Goal: Task Accomplishment & Management: Use online tool/utility

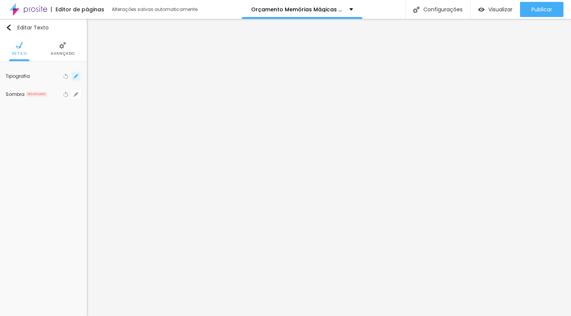
click at [72, 75] on button "button" at bounding box center [76, 76] width 11 height 11
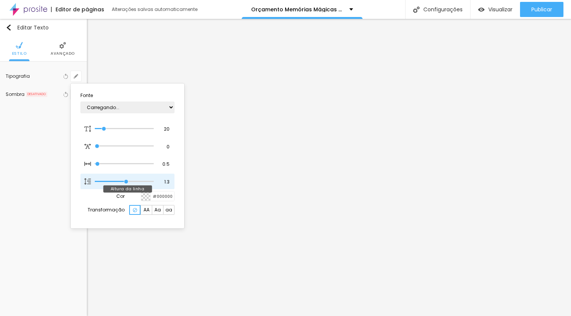
type input "1"
click at [319, 106] on div at bounding box center [285, 158] width 571 height 316
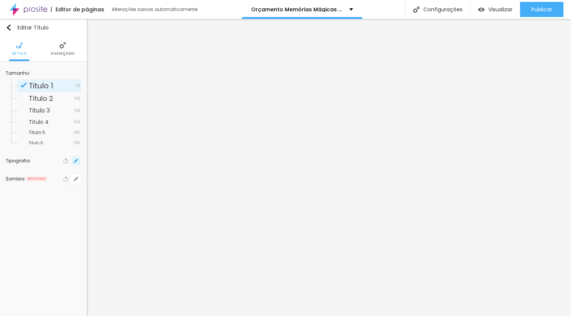
click at [74, 161] on icon "button" at bounding box center [76, 161] width 5 height 5
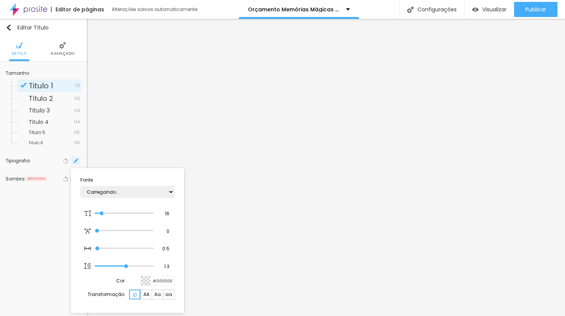
type input "1"
type input "16"
type input "1"
type input "19"
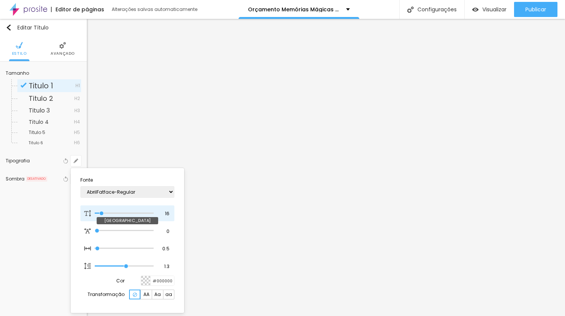
type input "1"
type input "20"
type input "1"
type input "21"
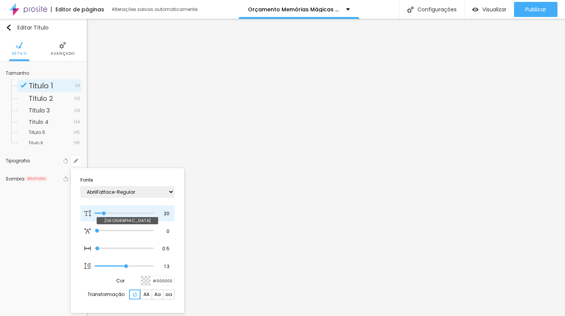
type input "21"
type input "1"
type input "22"
type input "1"
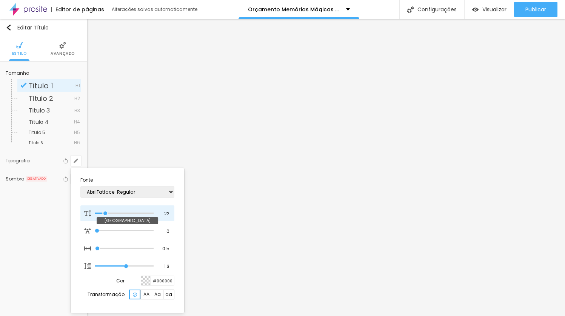
type input "23"
type input "1"
type input "24"
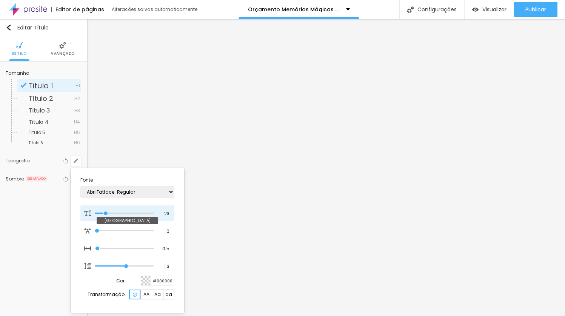
type input "1"
type input "25"
type input "1"
type input "26"
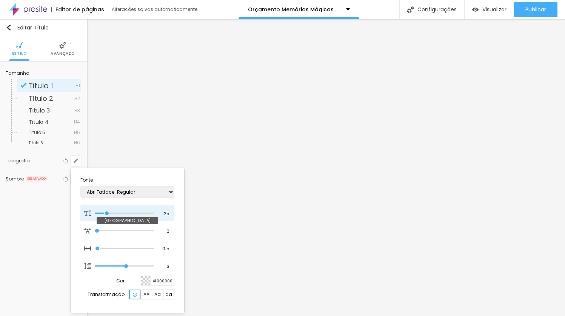
type input "26"
type input "1"
type input "27"
type input "1"
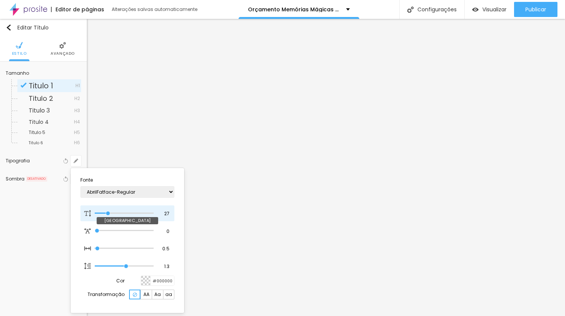
type input "28"
type input "1"
type input "29"
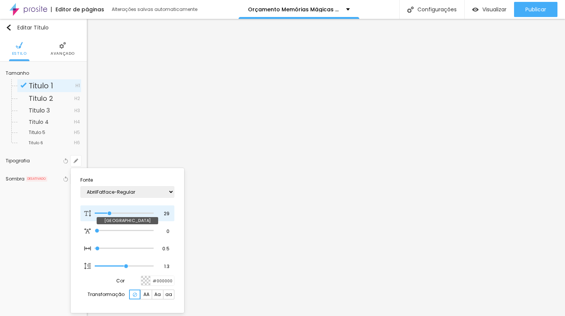
type input "1"
type input "30"
type input "1"
type input "29"
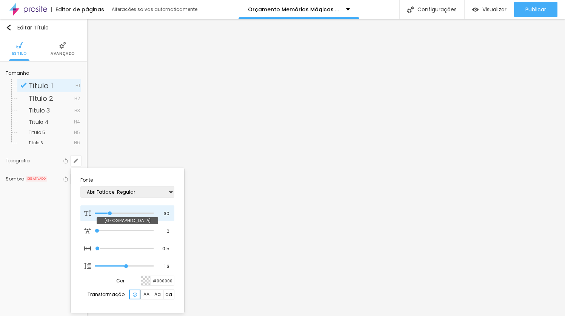
type input "29"
type input "1"
type input "28"
type input "1"
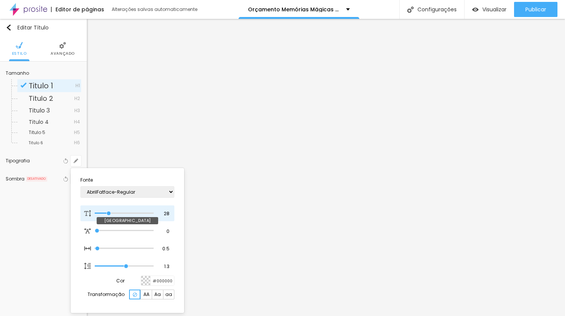
type input "27"
type input "1"
type input "26"
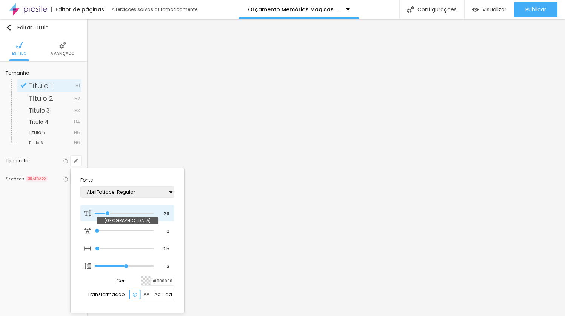
type input "1"
type input "25"
type input "1"
type input "24"
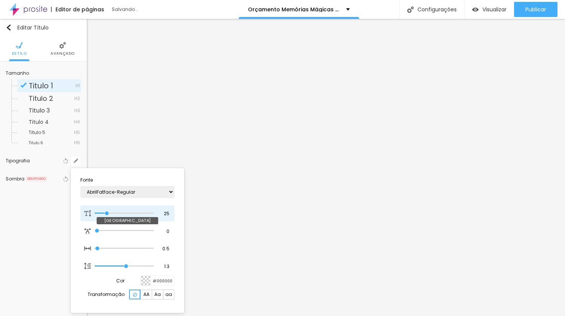
type input "24"
type input "1"
type input "23"
type input "1"
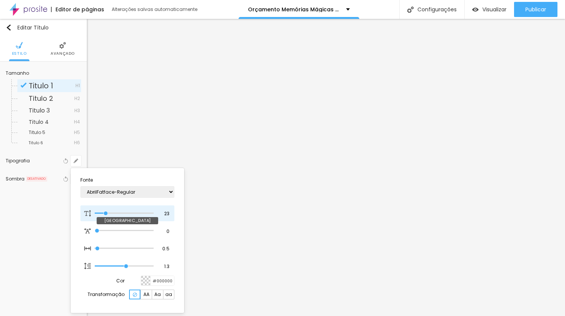
type input "22"
type input "1"
type input "21"
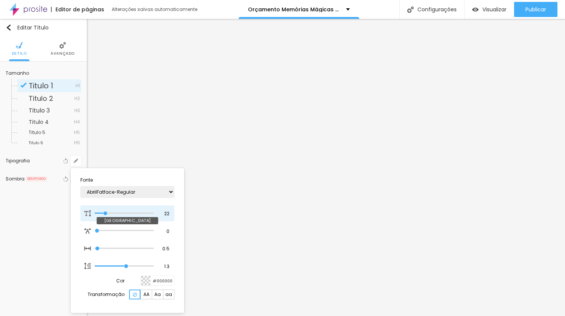
type input "1"
type input "19"
type input "1"
type input "20"
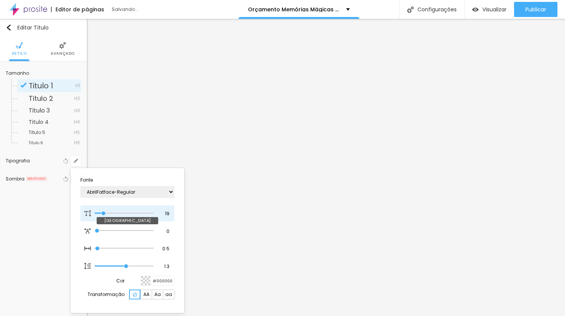
type input "20"
type input "1"
drag, startPoint x: 100, startPoint y: 212, endPoint x: 104, endPoint y: 211, distance: 4.2
type input "20"
click at [104, 211] on input "range" at bounding box center [124, 213] width 59 height 4
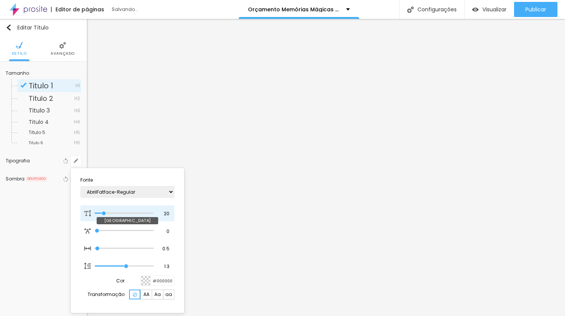
type input "1"
click at [320, 116] on div at bounding box center [282, 158] width 565 height 316
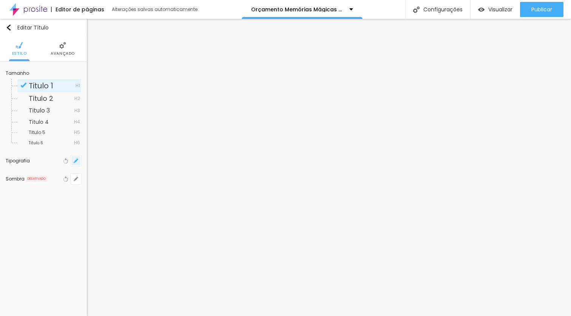
click at [78, 159] on button "button" at bounding box center [76, 161] width 11 height 11
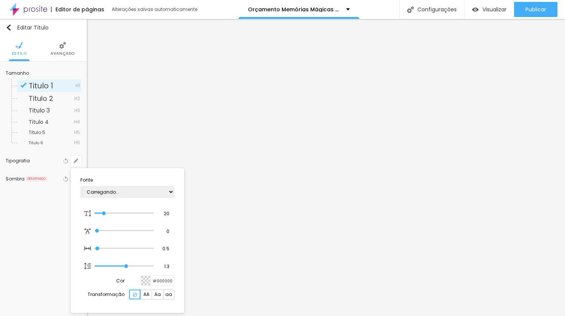
type input "1"
type input "22"
type input "1"
type input "23"
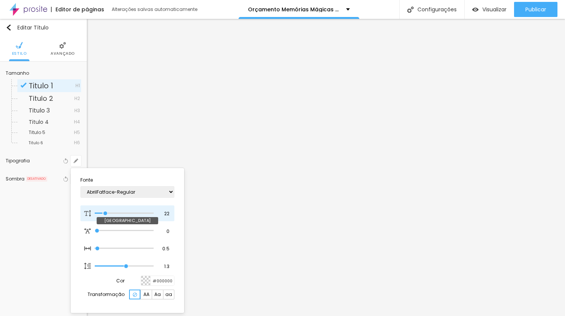
type input "23"
type input "1"
type input "24"
type input "1"
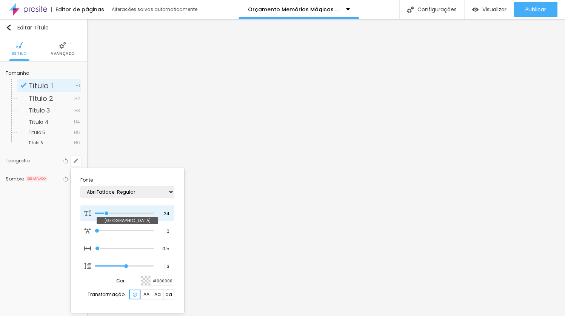
type input "25"
type input "1"
type input "26"
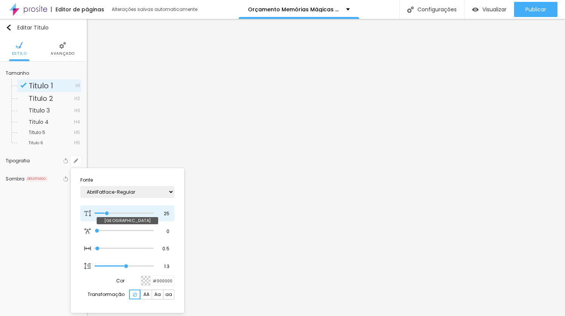
type input "1"
type input "27"
type input "1"
type input "28"
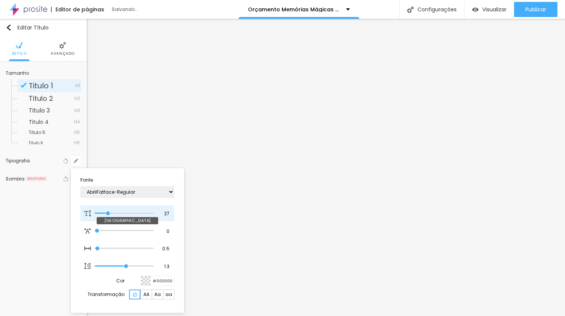
type input "28"
type input "1"
type input "29"
type input "1"
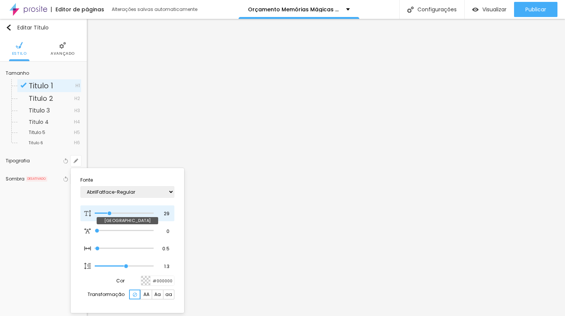
type input "30"
type input "1"
drag, startPoint x: 105, startPoint y: 212, endPoint x: 110, endPoint y: 212, distance: 5.7
type input "30"
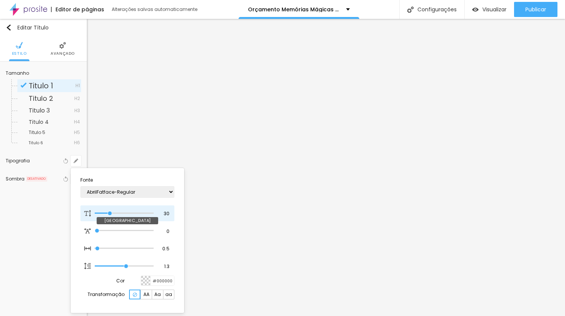
click at [110, 212] on input "range" at bounding box center [124, 213] width 59 height 4
type input "1"
type input "29"
type input "1"
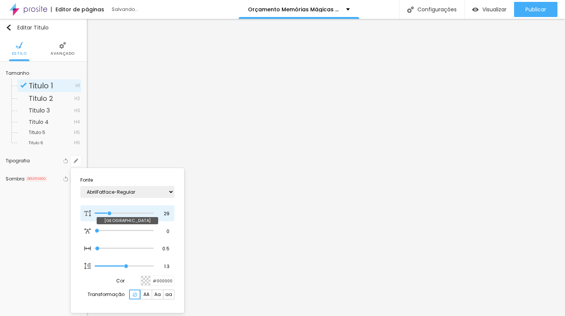
type input "28"
type input "1"
type input "27"
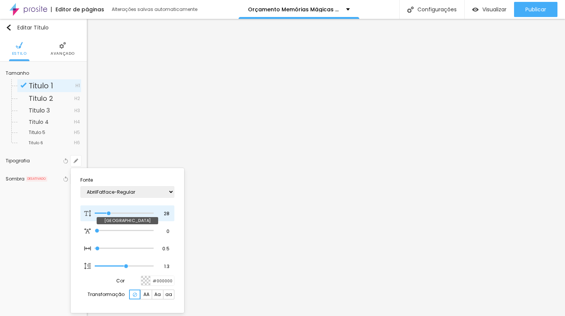
type input "1"
type input "26"
type input "1"
type input "25"
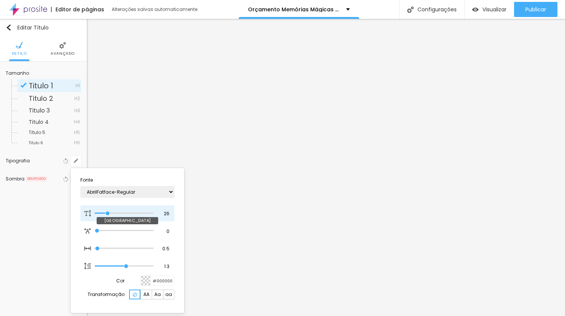
type input "25"
type input "1"
type input "24"
type input "1"
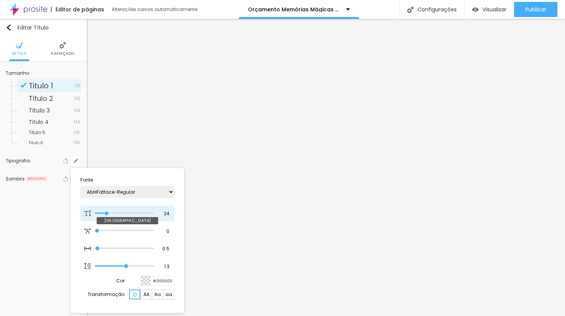
type input "25"
type input "1"
type input "25"
click at [107, 212] on input "range" at bounding box center [124, 213] width 59 height 4
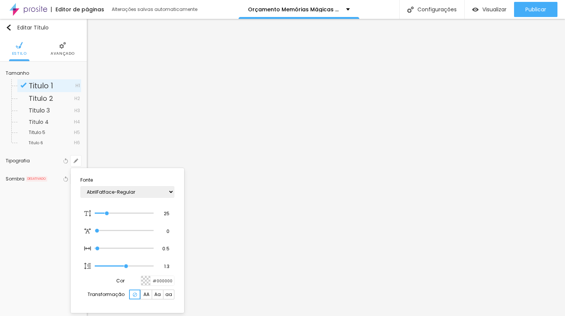
click at [320, 182] on div at bounding box center [282, 158] width 565 height 316
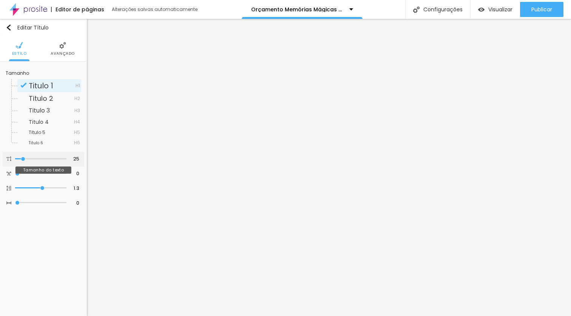
type input "24"
type input "25"
type input "26"
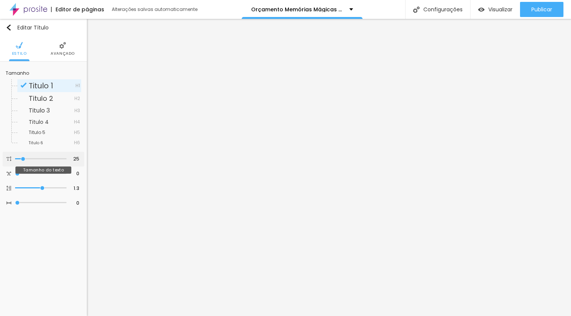
type input "26"
type input "28"
type input "29"
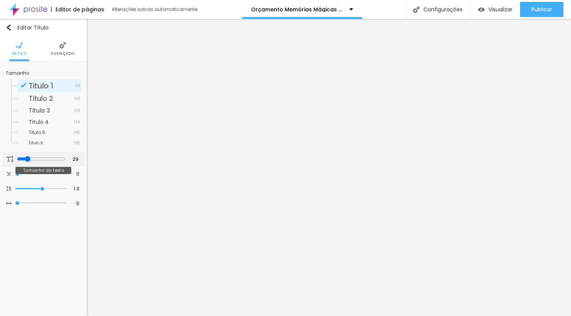
type input "30"
type input "29"
type input "28"
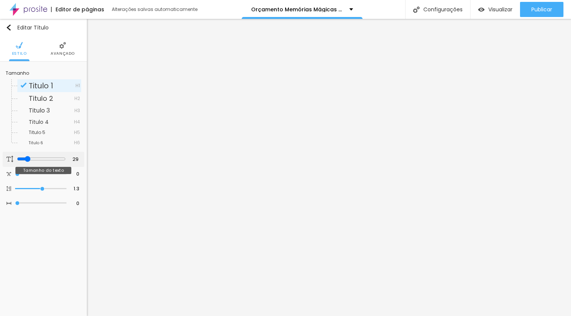
type input "28"
type input "27"
type input "26"
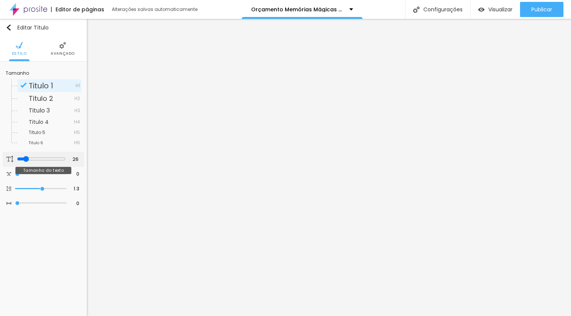
type input "25"
click at [24, 159] on input "range" at bounding box center [40, 159] width 51 height 4
click at [75, 160] on icon "button" at bounding box center [75, 160] width 3 height 3
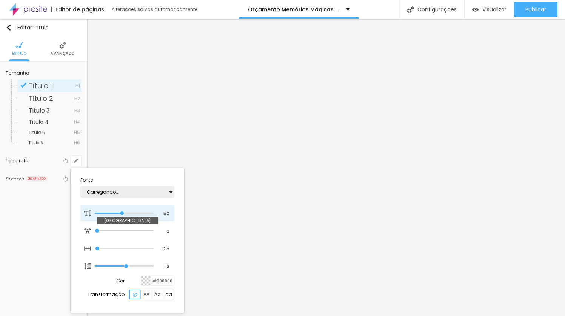
type input "1"
type input "48"
type input "1"
type input "44"
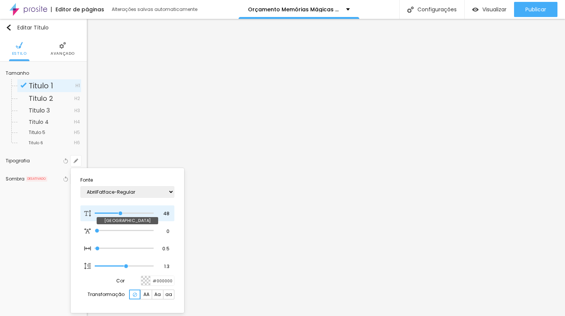
type input "44"
type input "1"
type input "43"
type input "1"
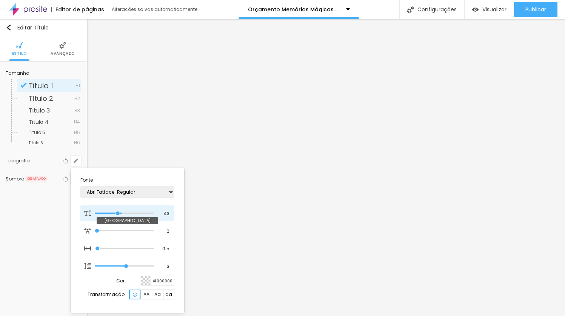
type input "39"
type input "1"
type input "34"
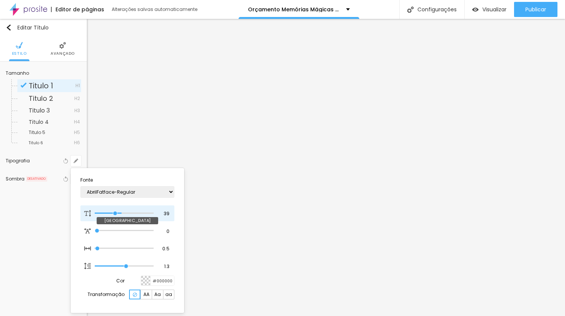
type input "1"
type input "30"
type input "1"
type input "25"
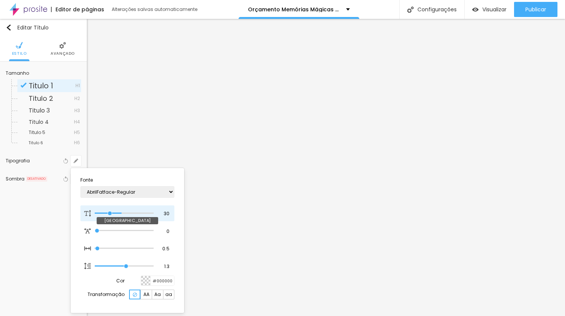
type input "25"
type input "1"
type input "22"
type input "1"
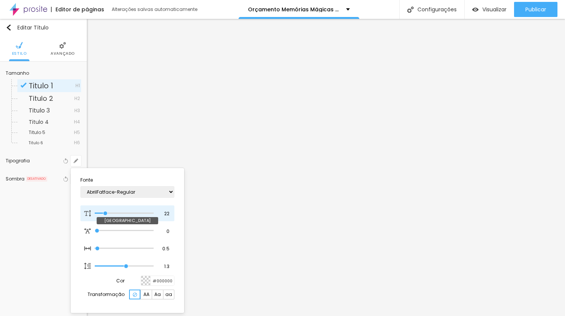
type input "21"
type input "1"
type input "20"
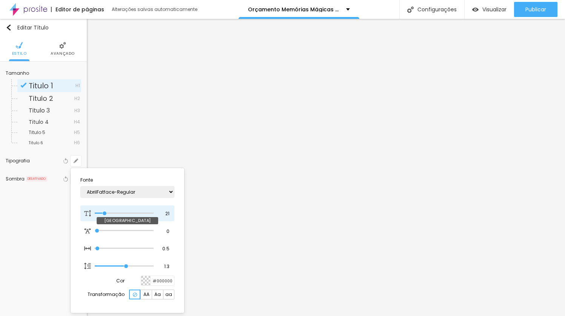
type input "1"
type input "19"
type input "1"
type input "20"
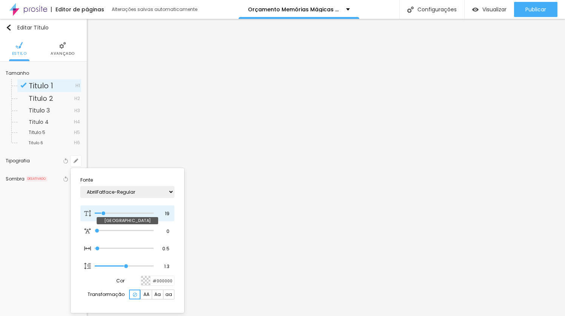
type input "20"
type input "1"
type input "21"
type input "1"
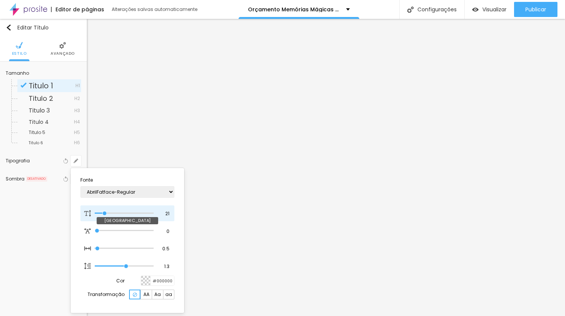
type input "22"
type input "1"
type input "21"
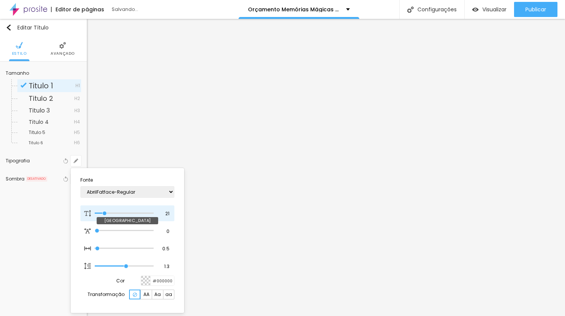
type input "1"
type input "20"
type input "1"
drag, startPoint x: 120, startPoint y: 213, endPoint x: 105, endPoint y: 213, distance: 15.9
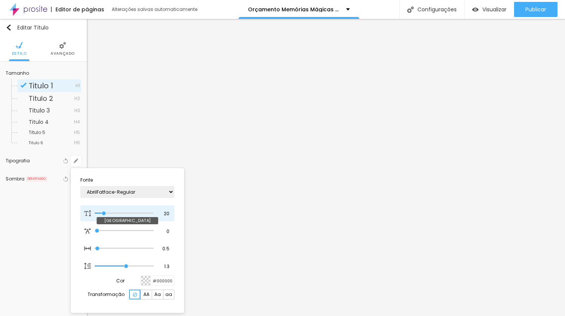
type input "20"
click at [105, 213] on input "range" at bounding box center [124, 213] width 59 height 4
type input "1"
click at [183, 152] on div at bounding box center [282, 158] width 565 height 316
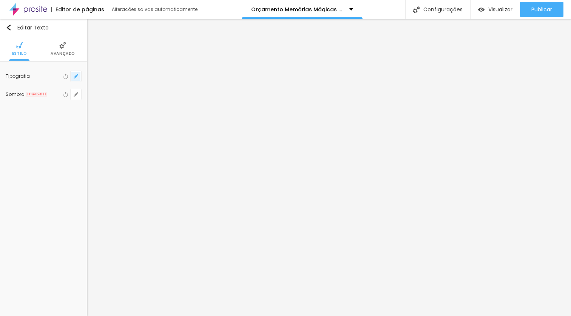
click at [78, 78] on icon "button" at bounding box center [76, 76] width 5 height 5
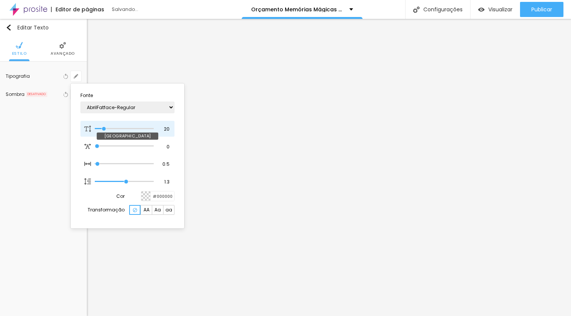
click at [104, 128] on input "range" at bounding box center [124, 129] width 59 height 4
click at [263, 195] on div at bounding box center [285, 158] width 571 height 316
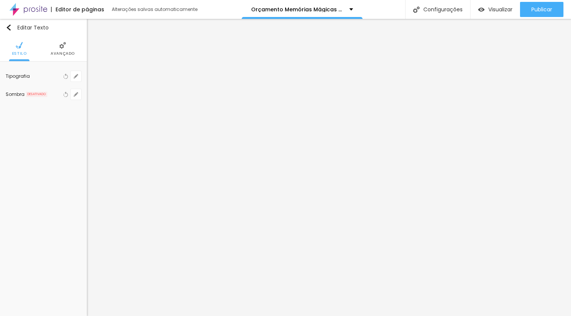
click at [68, 49] on li "Avançado" at bounding box center [63, 48] width 24 height 25
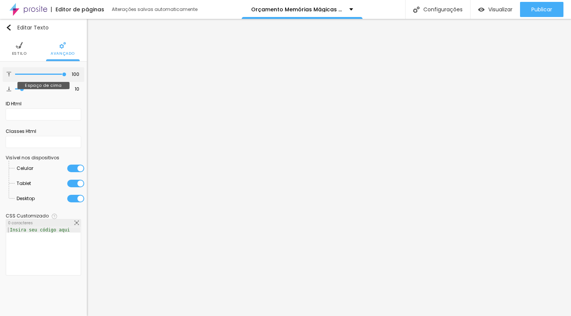
drag, startPoint x: 20, startPoint y: 74, endPoint x: 90, endPoint y: 72, distance: 70.2
click at [66, 72] on input "range" at bounding box center [40, 74] width 51 height 4
drag, startPoint x: 22, startPoint y: 89, endPoint x: 80, endPoint y: 87, distance: 57.8
click at [66, 87] on input "range" at bounding box center [40, 89] width 51 height 4
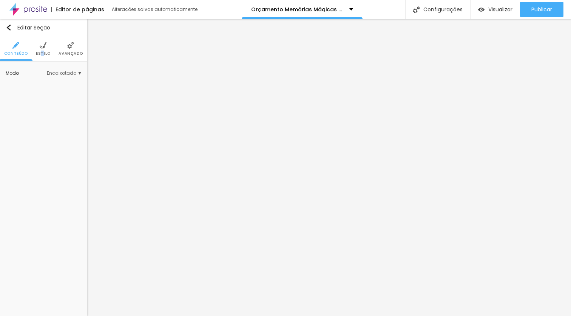
drag, startPoint x: 42, startPoint y: 53, endPoint x: 45, endPoint y: 63, distance: 10.0
click at [42, 53] on span "Estilo" at bounding box center [43, 54] width 15 height 4
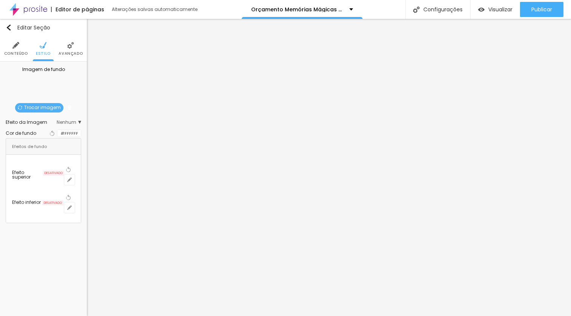
click at [49, 106] on span "Trocar imagem" at bounding box center [39, 107] width 48 height 9
click at [44, 106] on span "Trocar imagem" at bounding box center [39, 107] width 48 height 9
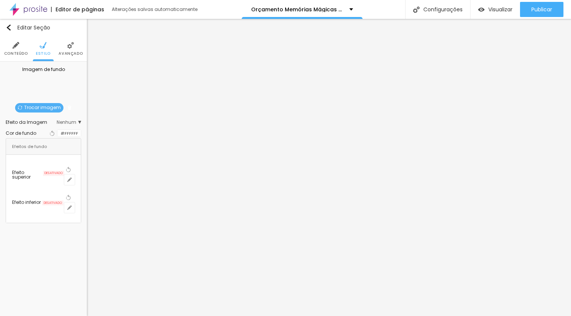
click at [156, 316] on div at bounding box center [285, 320] width 571 height 0
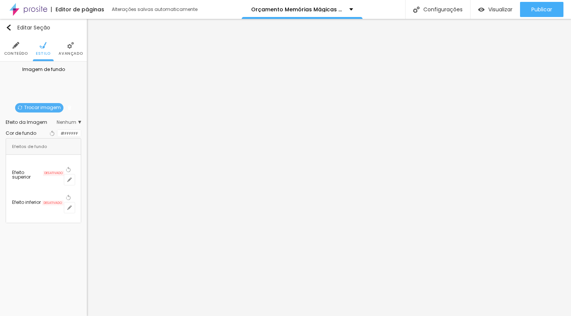
click at [40, 108] on span "Trocar imagem" at bounding box center [39, 107] width 48 height 9
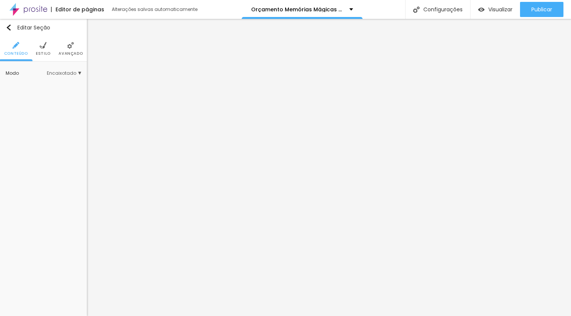
click at [41, 52] on span "Estilo" at bounding box center [43, 54] width 15 height 4
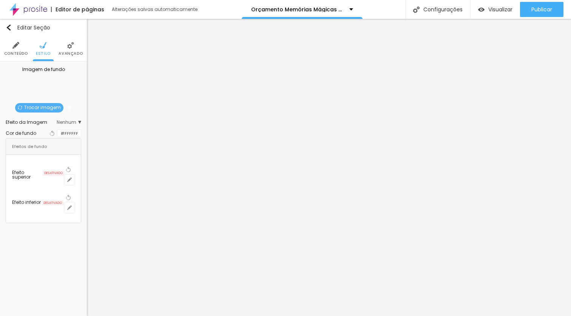
click at [49, 108] on span "Trocar imagem" at bounding box center [39, 107] width 48 height 9
click at [46, 107] on span "Trocar imagem" at bounding box center [39, 107] width 48 height 9
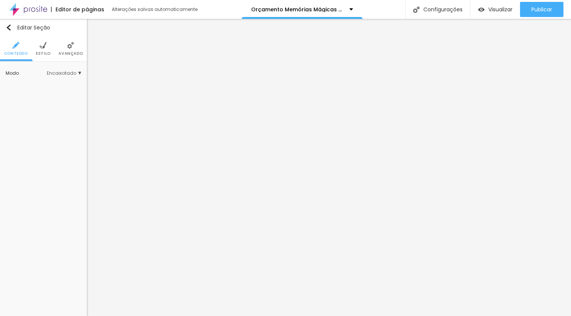
click at [36, 49] on ul "Conteúdo Estilo Avançado" at bounding box center [43, 48] width 87 height 25
click at [41, 47] on img at bounding box center [43, 45] width 7 height 7
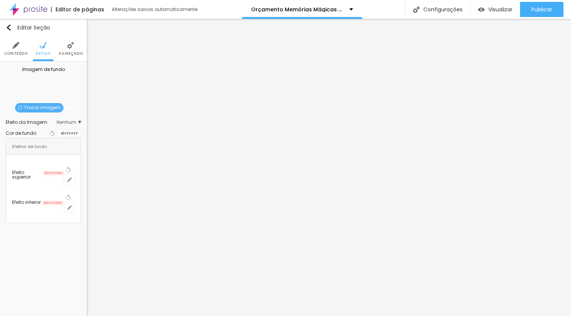
click at [43, 104] on span "Trocar imagem" at bounding box center [39, 107] width 48 height 9
click at [39, 105] on span "Trocar imagem" at bounding box center [39, 107] width 48 height 9
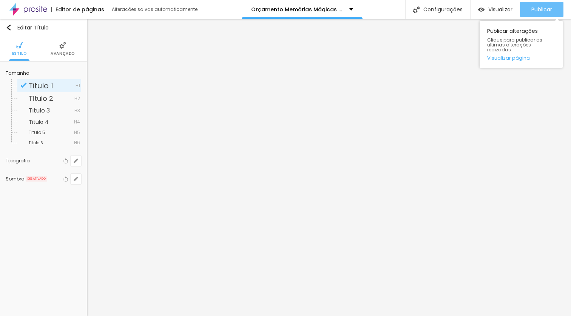
click at [544, 6] on span "Publicar" at bounding box center [541, 9] width 21 height 6
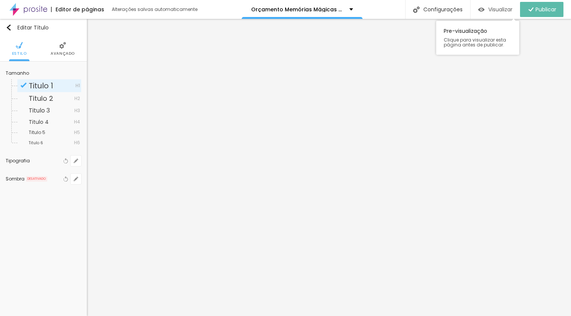
click at [491, 11] on span "Visualizar" at bounding box center [500, 9] width 24 height 6
click at [63, 51] on li "Avançado" at bounding box center [63, 48] width 24 height 25
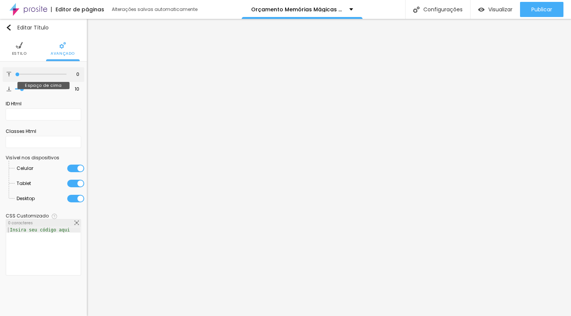
drag, startPoint x: 20, startPoint y: 74, endPoint x: 0, endPoint y: 74, distance: 20.4
click at [15, 74] on input "range" at bounding box center [40, 74] width 51 height 4
drag, startPoint x: 23, startPoint y: 89, endPoint x: 0, endPoint y: 88, distance: 22.7
click at [15, 88] on input "range" at bounding box center [40, 89] width 51 height 4
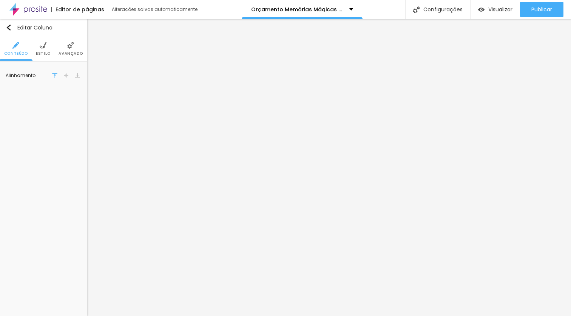
click at [43, 53] on span "Estilo" at bounding box center [43, 54] width 15 height 4
click at [74, 52] on span "Avançado" at bounding box center [71, 54] width 24 height 4
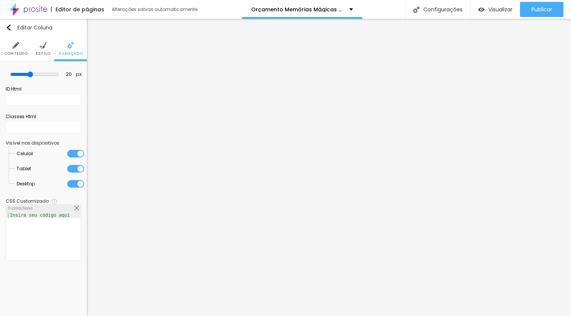
click at [11, 49] on li "Conteúdo" at bounding box center [16, 48] width 24 height 25
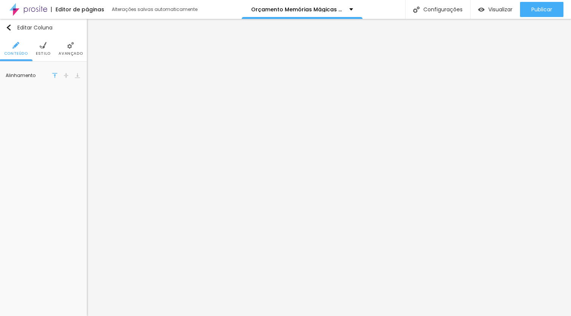
click at [69, 198] on div "Editar Coluna Conteúdo Estilo Avançado Alinhamento" at bounding box center [43, 167] width 87 height 297
click at [44, 203] on div "Editar Coluna Conteúdo Estilo Avançado Alinhamento" at bounding box center [43, 167] width 87 height 297
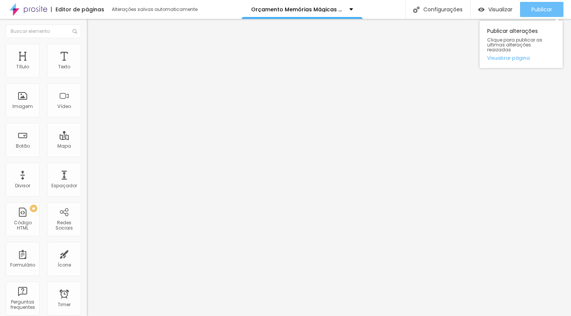
click at [537, 12] on span "Publicar" at bounding box center [541, 9] width 21 height 6
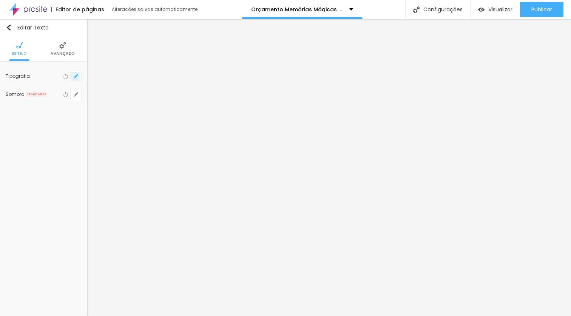
click at [74, 75] on icon "button" at bounding box center [76, 76] width 5 height 5
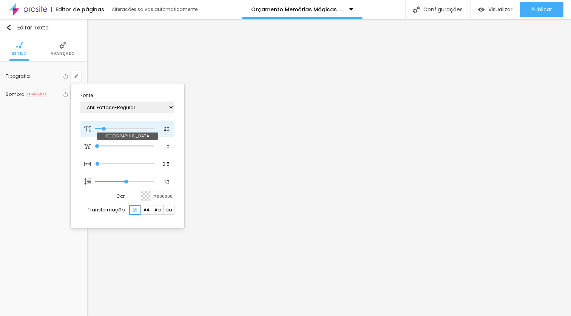
click at [104, 128] on input "range" at bounding box center [124, 129] width 59 height 4
click at [430, 105] on div at bounding box center [285, 158] width 571 height 316
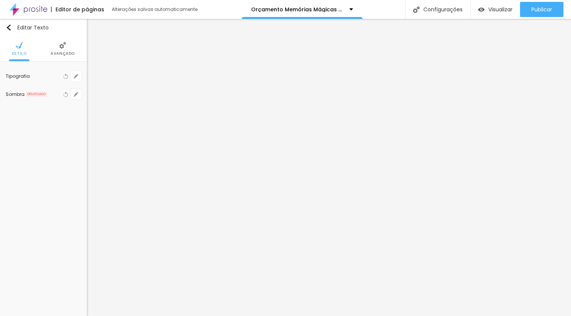
drag, startPoint x: 59, startPoint y: 51, endPoint x: 60, endPoint y: 56, distance: 5.3
click at [59, 51] on li "Avançado" at bounding box center [63, 48] width 24 height 25
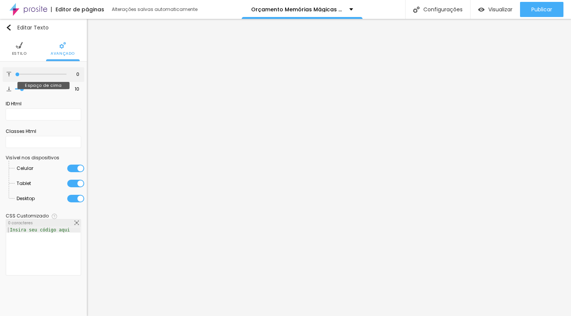
drag, startPoint x: 22, startPoint y: 74, endPoint x: 2, endPoint y: 73, distance: 20.0
click at [15, 73] on input "range" at bounding box center [40, 74] width 51 height 4
drag, startPoint x: 17, startPoint y: 89, endPoint x: 0, endPoint y: 89, distance: 16.6
click at [15, 89] on input "range" at bounding box center [40, 89] width 51 height 4
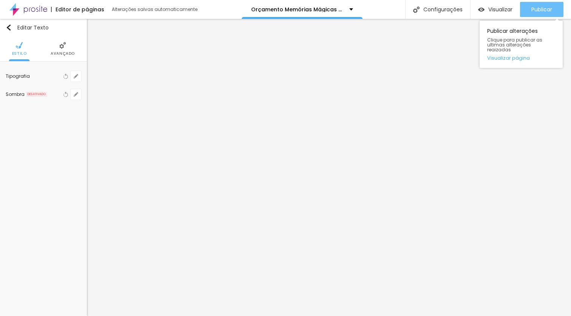
click at [547, 5] on div "Publicar" at bounding box center [541, 9] width 21 height 15
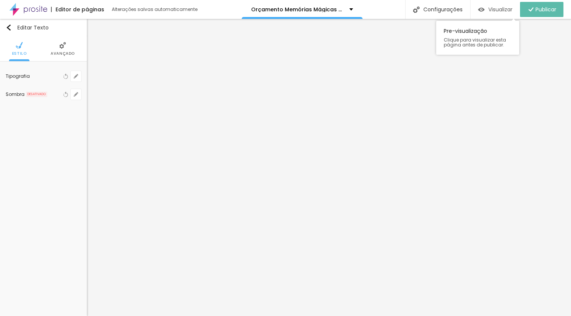
click at [505, 7] on span "Visualizar" at bounding box center [500, 9] width 24 height 6
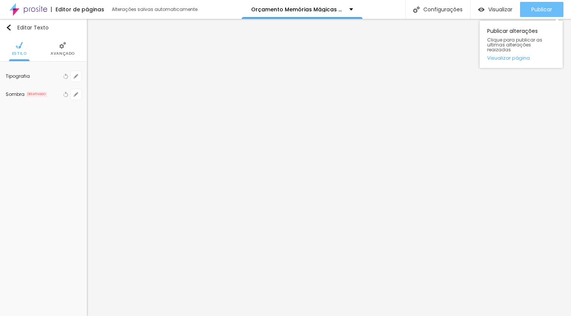
click at [539, 9] on span "Publicar" at bounding box center [541, 9] width 21 height 6
click at [541, 8] on span "Publicar" at bounding box center [541, 9] width 21 height 6
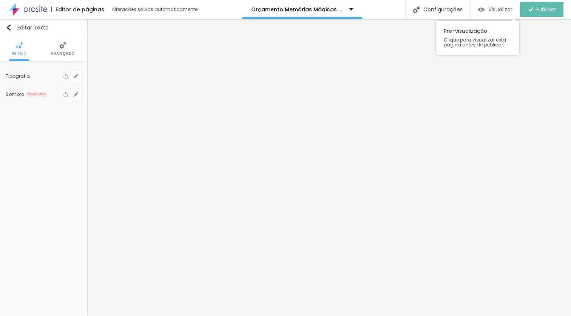
click at [483, 9] on div "Visualizar" at bounding box center [495, 9] width 34 height 6
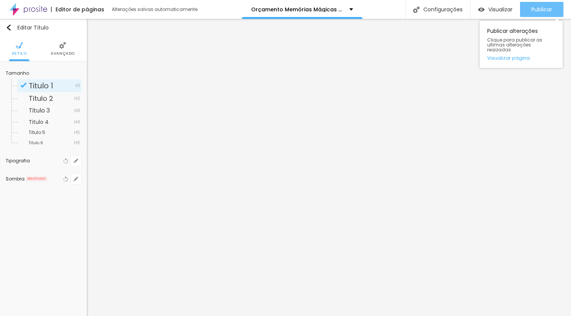
click at [544, 9] on span "Publicar" at bounding box center [541, 9] width 21 height 6
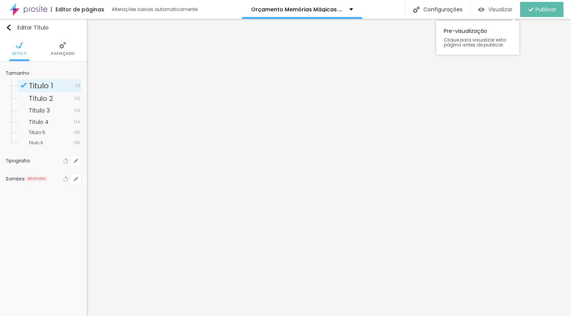
click at [496, 9] on span "Visualizar" at bounding box center [500, 9] width 24 height 6
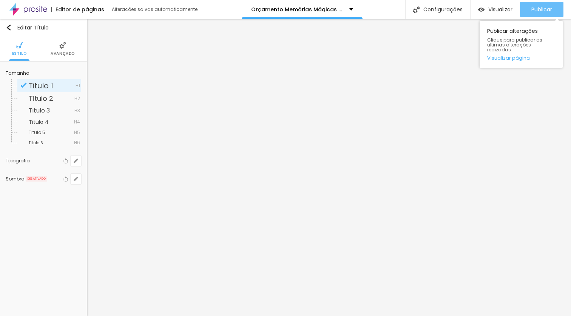
click at [549, 13] on div "Publicar" at bounding box center [541, 9] width 21 height 15
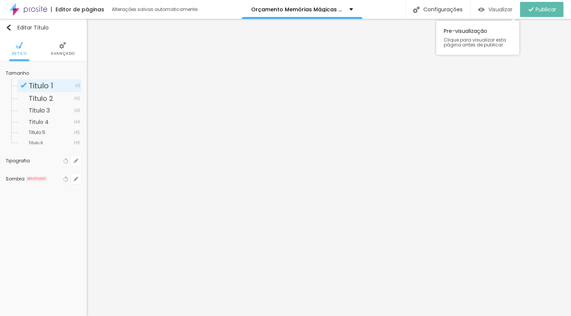
click at [500, 11] on span "Visualizar" at bounding box center [500, 9] width 24 height 6
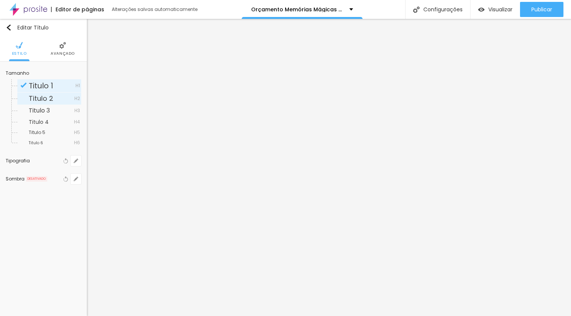
click at [45, 99] on span "Titulo 2" at bounding box center [41, 98] width 25 height 9
click at [51, 110] on span "Titulo 3" at bounding box center [52, 111] width 46 height 6
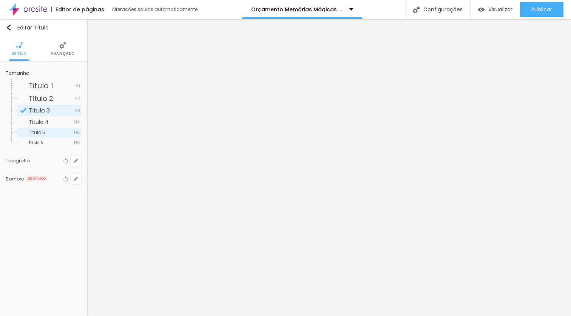
click at [48, 128] on div "Titulo 5 H5" at bounding box center [49, 133] width 64 height 10
click at [51, 136] on div "Titulo 5 H5" at bounding box center [49, 133] width 64 height 10
click at [44, 86] on span "Titulo 1" at bounding box center [41, 85] width 25 height 11
click at [51, 87] on span "Titulo 1" at bounding box center [41, 85] width 25 height 11
click at [51, 85] on span "Titulo 1" at bounding box center [41, 85] width 25 height 11
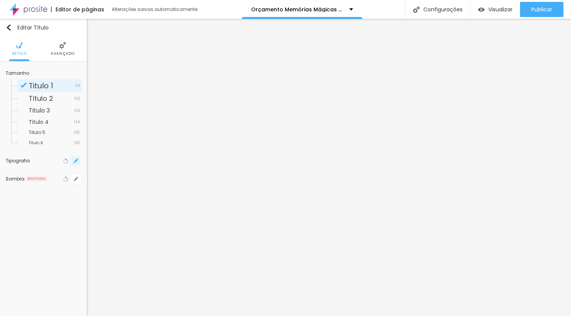
click at [74, 162] on icon "button" at bounding box center [75, 163] width 2 height 2
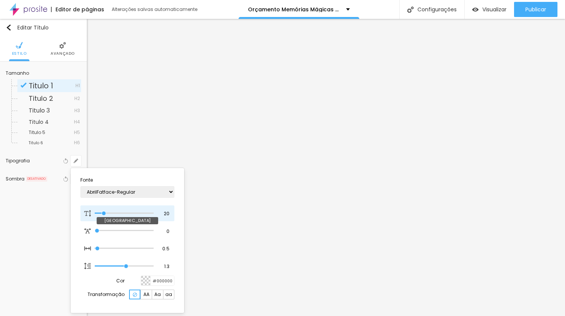
click at [104, 212] on input "range" at bounding box center [124, 213] width 59 height 4
click at [219, 206] on div at bounding box center [282, 158] width 565 height 316
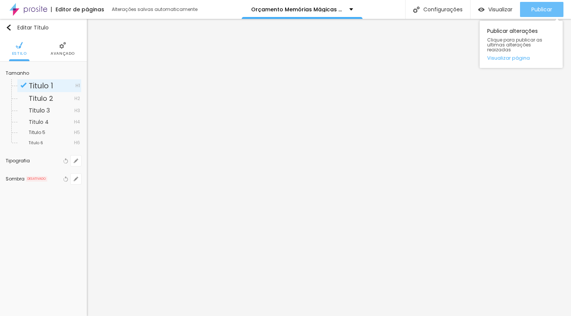
click at [544, 9] on span "Publicar" at bounding box center [541, 9] width 21 height 6
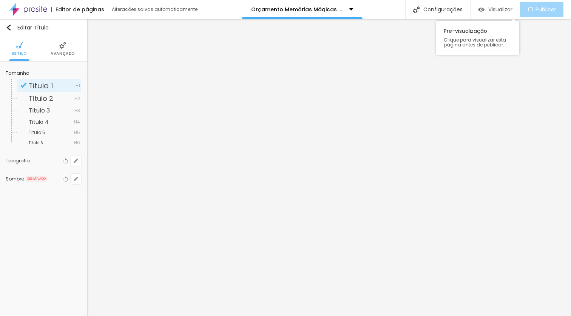
click at [503, 9] on span "Visualizar" at bounding box center [500, 9] width 24 height 6
click at [72, 160] on button "button" at bounding box center [76, 161] width 11 height 11
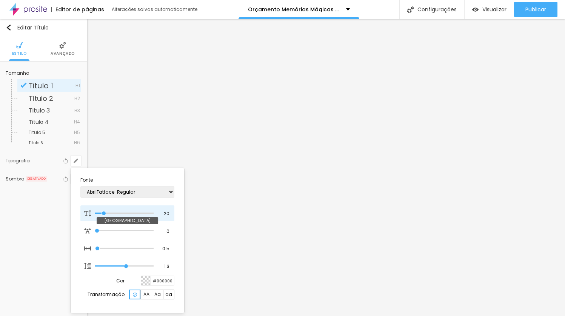
click at [104, 212] on input "range" at bounding box center [124, 213] width 59 height 4
click at [64, 42] on div at bounding box center [282, 158] width 565 height 316
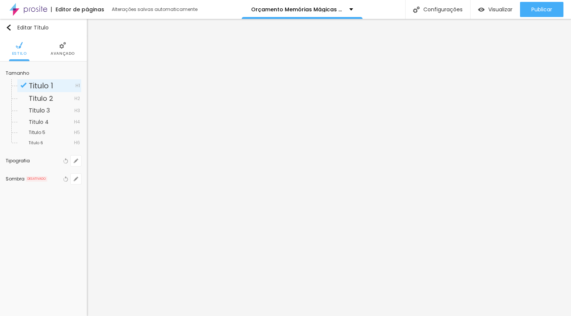
click at [62, 48] on img at bounding box center [62, 45] width 7 height 7
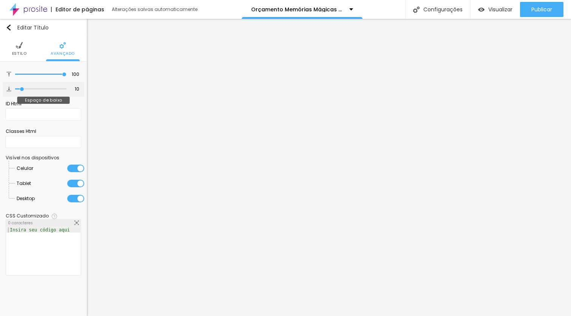
drag, startPoint x: 15, startPoint y: 73, endPoint x: 57, endPoint y: 92, distance: 45.1
click at [66, 76] on input "range" at bounding box center [40, 74] width 51 height 4
drag, startPoint x: 22, startPoint y: 88, endPoint x: 91, endPoint y: 91, distance: 68.8
click at [66, 91] on input "range" at bounding box center [40, 89] width 51 height 4
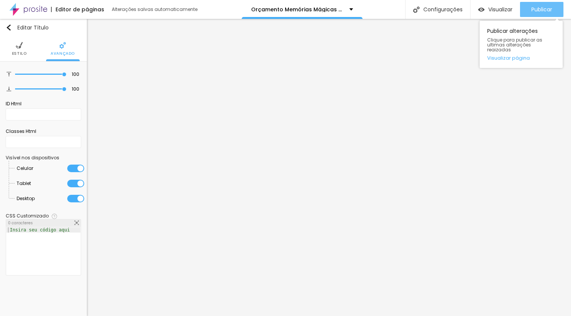
click at [538, 11] on span "Publicar" at bounding box center [541, 9] width 21 height 6
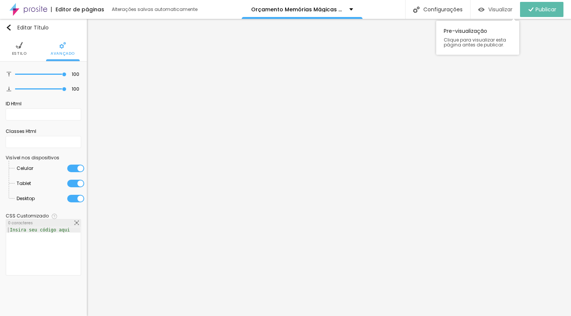
click at [499, 8] on span "Visualizar" at bounding box center [500, 9] width 24 height 6
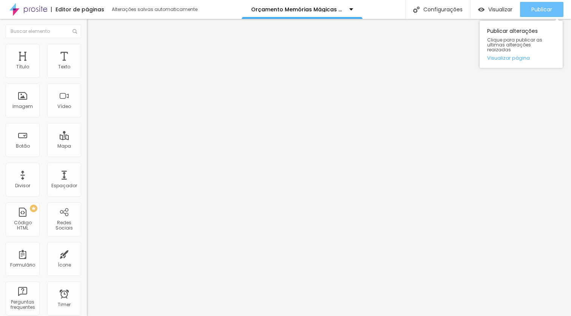
click at [542, 11] on span "Publicar" at bounding box center [541, 9] width 21 height 6
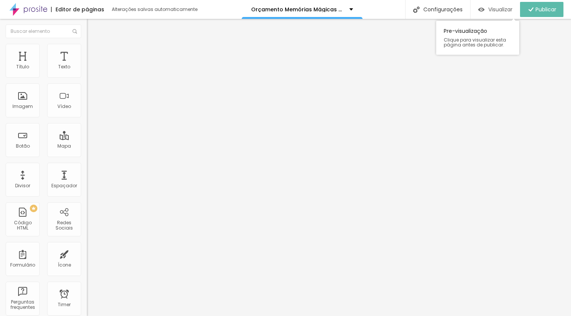
click at [484, 10] on div "Visualizar" at bounding box center [495, 9] width 34 height 6
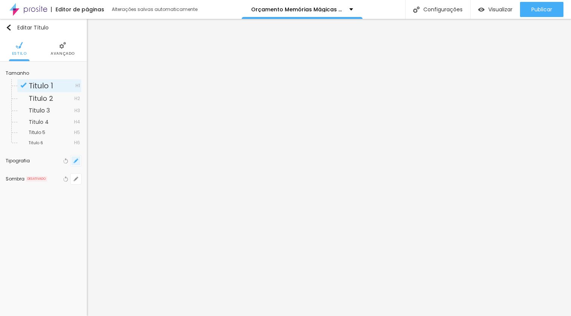
click at [78, 160] on icon "button" at bounding box center [76, 161] width 5 height 5
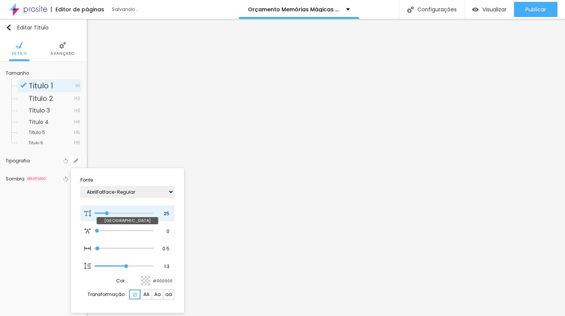
click at [108, 212] on input "range" at bounding box center [124, 213] width 59 height 4
click at [532, 11] on div at bounding box center [282, 158] width 565 height 316
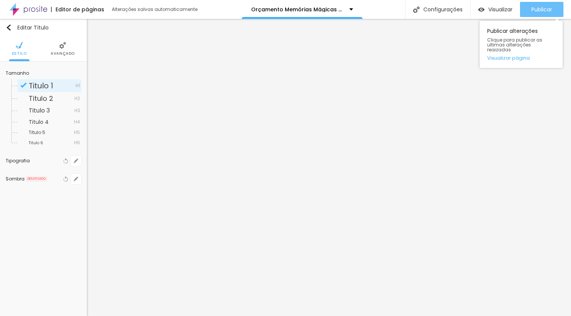
click at [533, 9] on span "Publicar" at bounding box center [541, 9] width 21 height 6
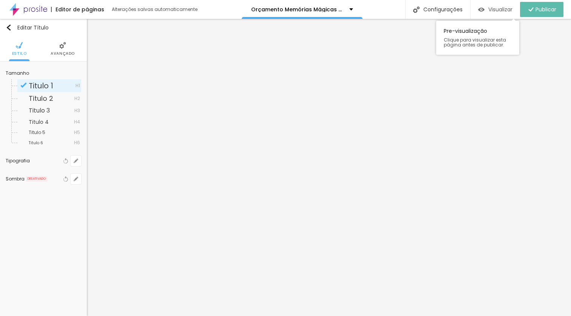
click at [490, 11] on span "Visualizar" at bounding box center [500, 9] width 24 height 6
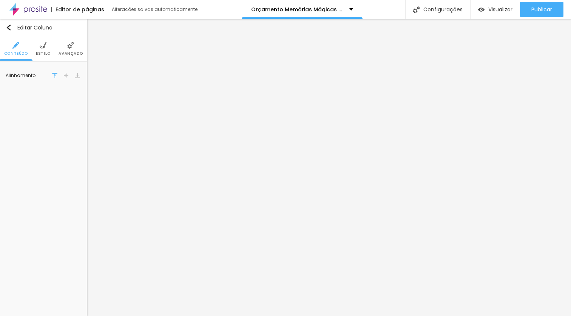
click at [71, 50] on li "Avançado" at bounding box center [71, 48] width 24 height 25
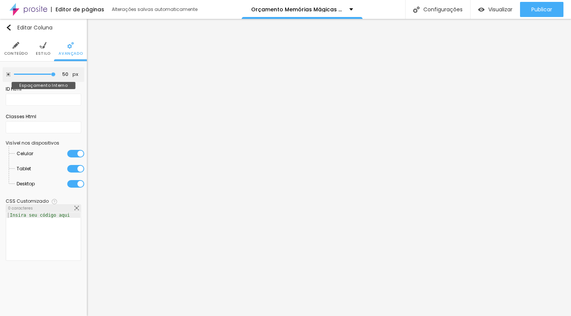
drag, startPoint x: 28, startPoint y: 73, endPoint x: 71, endPoint y: 75, distance: 43.1
click at [55, 75] on input "range" at bounding box center [35, 74] width 42 height 4
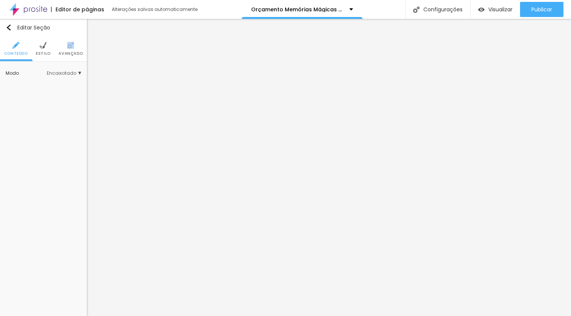
click at [65, 49] on li "Avançado" at bounding box center [71, 48] width 24 height 25
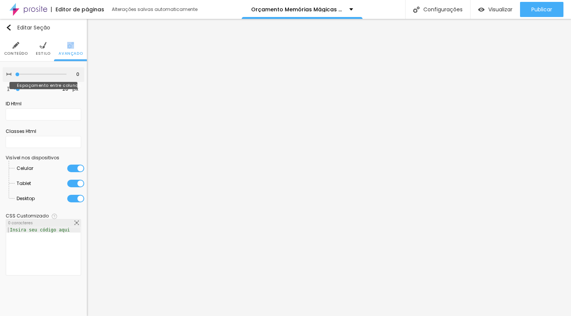
drag, startPoint x: 46, startPoint y: 74, endPoint x: 0, endPoint y: 74, distance: 46.4
click at [15, 74] on input "range" at bounding box center [40, 74] width 51 height 4
drag, startPoint x: 18, startPoint y: 90, endPoint x: 4, endPoint y: 89, distance: 13.6
click at [14, 89] on input "range" at bounding box center [35, 89] width 42 height 4
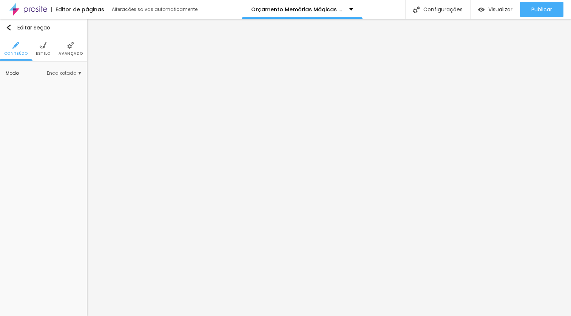
click at [65, 49] on li "Avançado" at bounding box center [71, 48] width 24 height 25
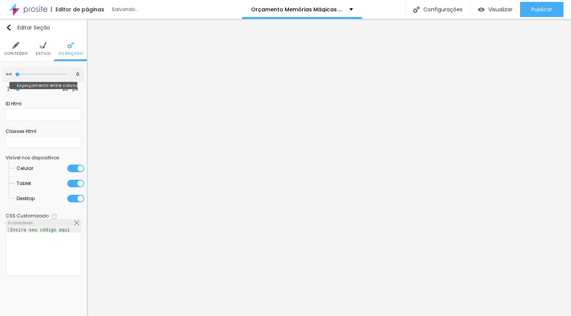
drag, startPoint x: 48, startPoint y: 73, endPoint x: 0, endPoint y: 69, distance: 47.7
click at [15, 72] on input "range" at bounding box center [40, 74] width 51 height 4
drag, startPoint x: 18, startPoint y: 89, endPoint x: 6, endPoint y: 87, distance: 11.4
click at [14, 87] on input "range" at bounding box center [35, 89] width 42 height 4
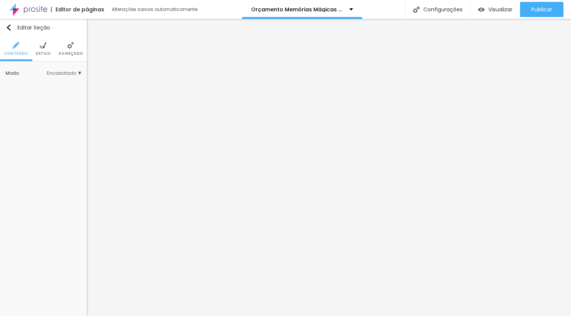
click at [68, 53] on span "Avançado" at bounding box center [71, 54] width 24 height 4
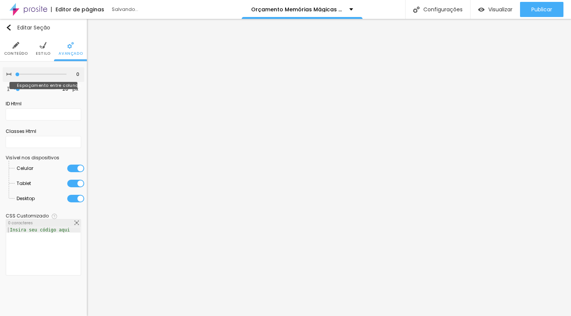
drag, startPoint x: 63, startPoint y: 74, endPoint x: 0, endPoint y: 71, distance: 62.7
click at [15, 72] on input "range" at bounding box center [40, 74] width 51 height 4
drag, startPoint x: 18, startPoint y: 89, endPoint x: 0, endPoint y: 88, distance: 18.6
click at [14, 88] on input "range" at bounding box center [35, 89] width 42 height 4
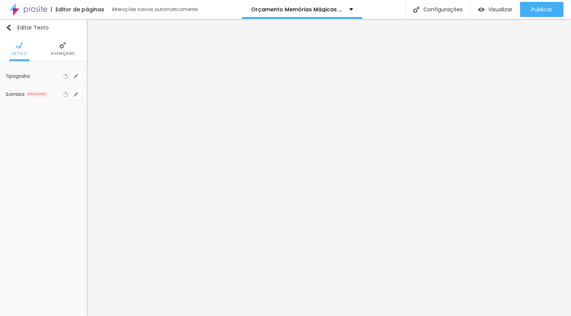
click at [68, 52] on span "Avançado" at bounding box center [63, 54] width 24 height 4
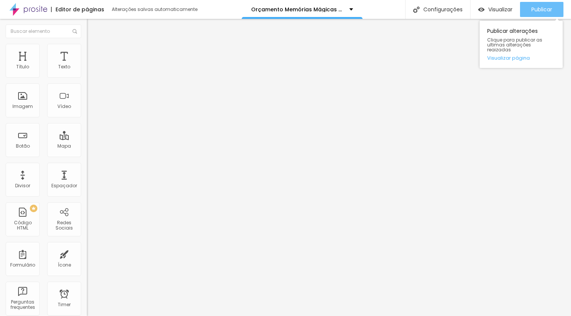
click at [539, 12] on span "Publicar" at bounding box center [541, 9] width 21 height 6
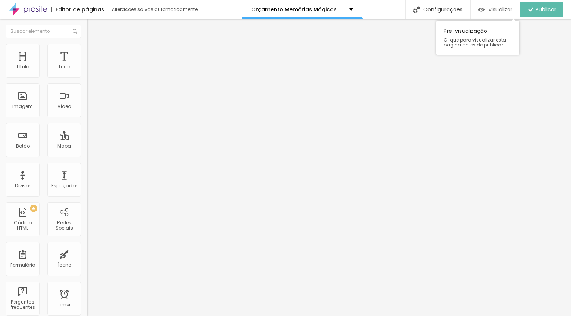
click at [495, 8] on span "Visualizar" at bounding box center [500, 9] width 24 height 6
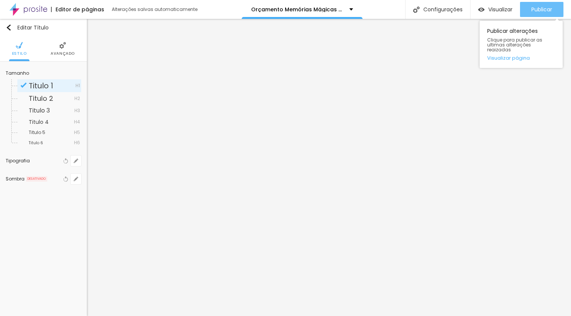
click at [541, 6] on span "Publicar" at bounding box center [541, 9] width 21 height 6
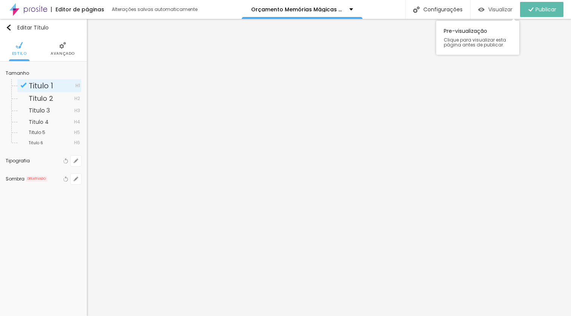
click at [494, 10] on span "Visualizar" at bounding box center [500, 9] width 24 height 6
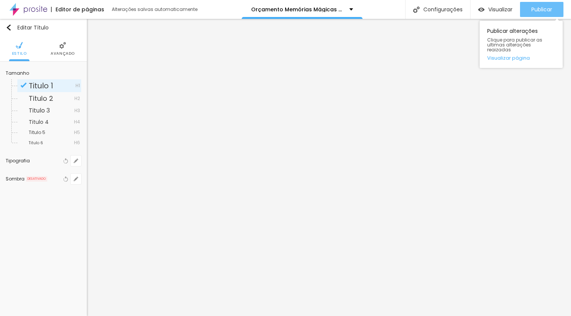
click at [542, 9] on span "Publicar" at bounding box center [541, 9] width 21 height 6
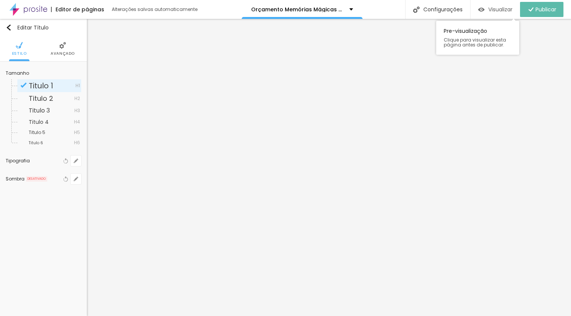
click at [504, 9] on span "Visualizar" at bounding box center [500, 9] width 24 height 6
click at [67, 52] on span "Avançado" at bounding box center [63, 54] width 24 height 4
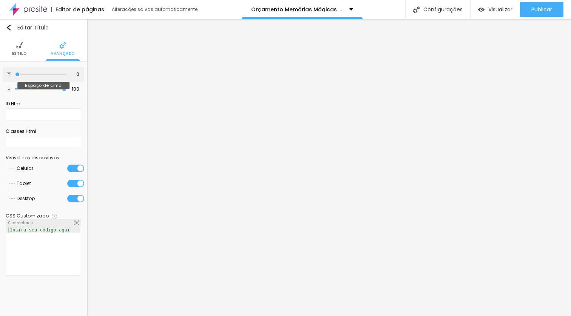
drag, startPoint x: 65, startPoint y: 75, endPoint x: 0, endPoint y: 75, distance: 64.5
click at [15, 75] on input "range" at bounding box center [40, 74] width 51 height 4
drag, startPoint x: 63, startPoint y: 89, endPoint x: 0, endPoint y: 85, distance: 63.5
click at [15, 87] on input "range" at bounding box center [40, 89] width 51 height 4
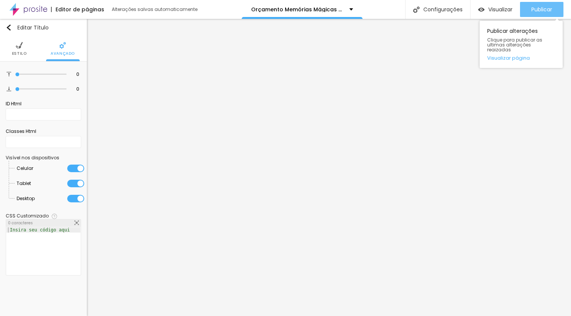
click at [531, 9] on span "Publicar" at bounding box center [541, 9] width 21 height 6
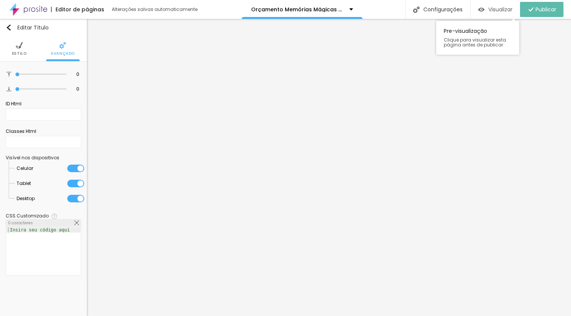
click at [500, 9] on span "Visualizar" at bounding box center [500, 9] width 24 height 6
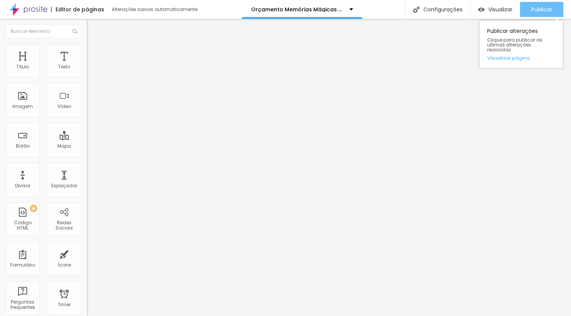
click at [540, 9] on span "Publicar" at bounding box center [541, 9] width 21 height 6
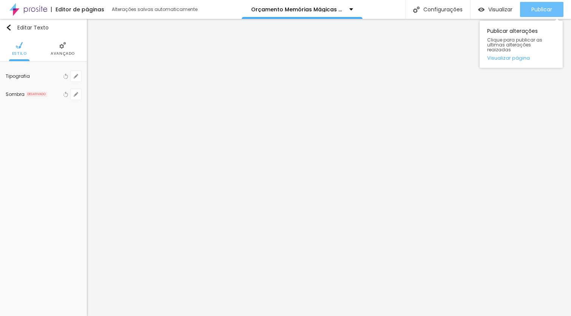
click at [531, 15] on div "Publicar" at bounding box center [541, 9] width 21 height 15
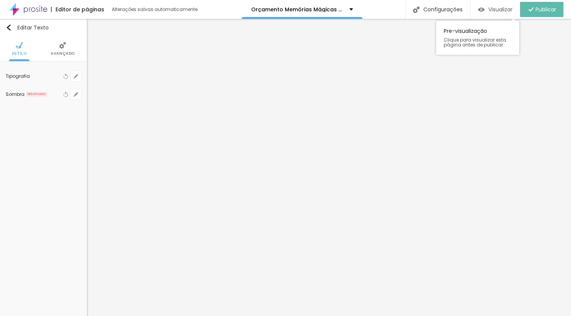
click at [496, 11] on span "Visualizar" at bounding box center [500, 9] width 24 height 6
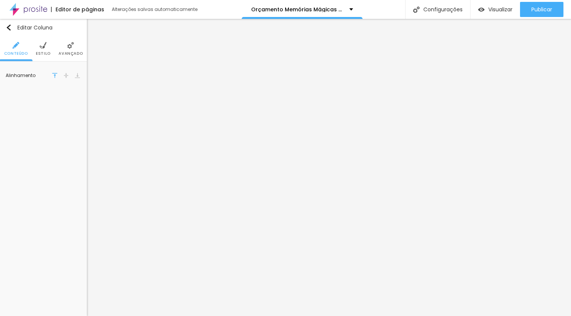
click at [74, 48] on li "Avançado" at bounding box center [71, 48] width 24 height 25
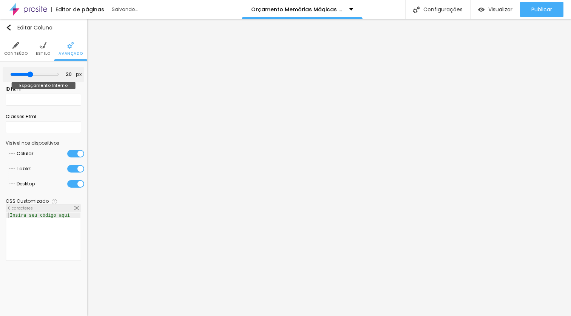
drag, startPoint x: 50, startPoint y: 73, endPoint x: 31, endPoint y: 73, distance: 18.9
click at [31, 73] on input "range" at bounding box center [34, 74] width 49 height 6
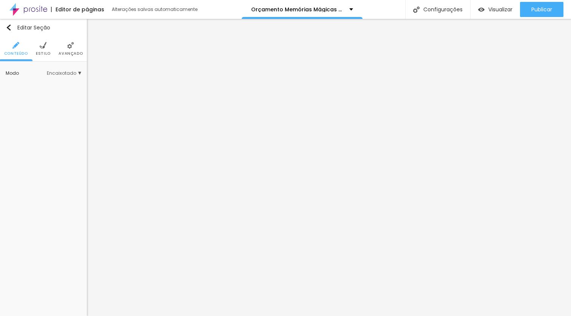
click at [69, 53] on span "Avançado" at bounding box center [71, 54] width 24 height 4
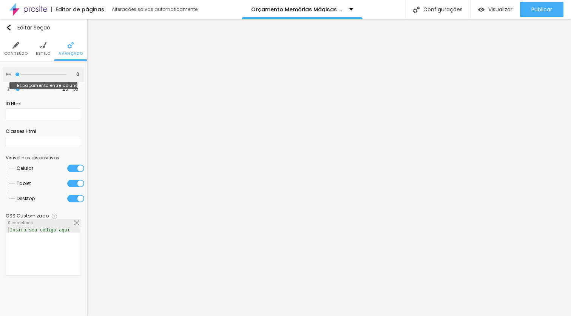
drag, startPoint x: 48, startPoint y: 74, endPoint x: 0, endPoint y: 76, distance: 48.0
click at [15, 76] on input "range" at bounding box center [40, 74] width 51 height 4
drag, startPoint x: 18, startPoint y: 89, endPoint x: 2, endPoint y: 88, distance: 16.6
click at [14, 88] on input "range" at bounding box center [35, 89] width 42 height 4
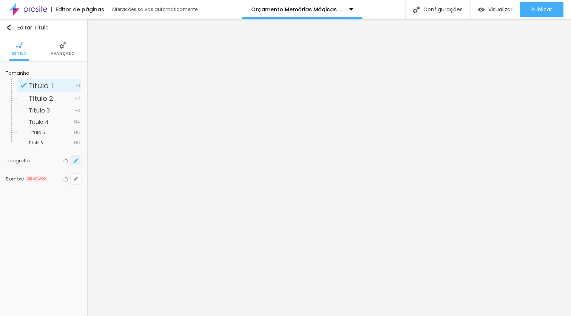
click at [76, 161] on icon "button" at bounding box center [76, 161] width 5 height 5
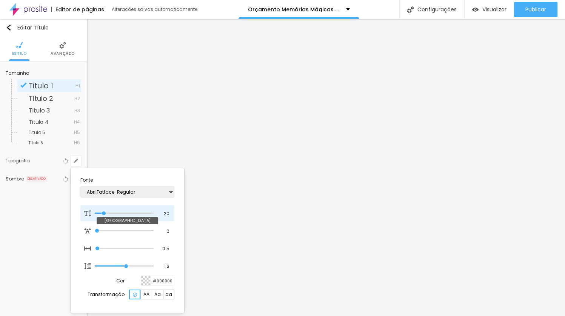
click at [105, 213] on input "range" at bounding box center [124, 213] width 59 height 4
click at [287, 174] on div at bounding box center [282, 158] width 565 height 316
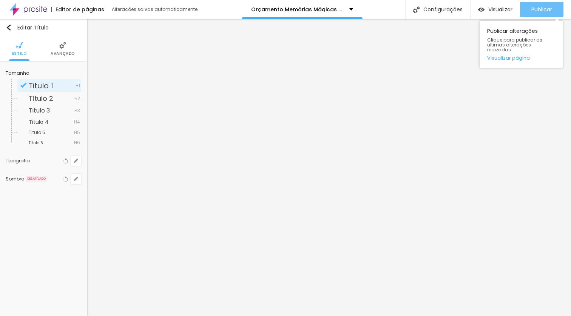
click at [535, 13] on div "Publicar" at bounding box center [541, 9] width 21 height 15
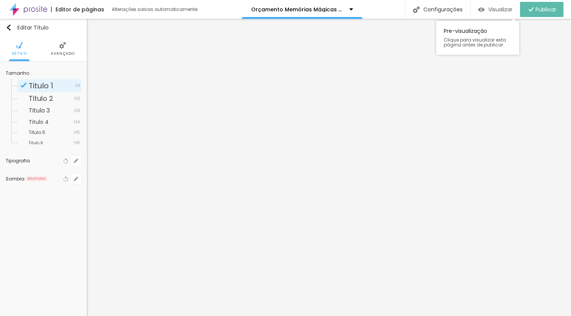
click at [479, 11] on img "button" at bounding box center [481, 9] width 6 height 6
click at [61, 53] on span "Avançado" at bounding box center [63, 54] width 24 height 4
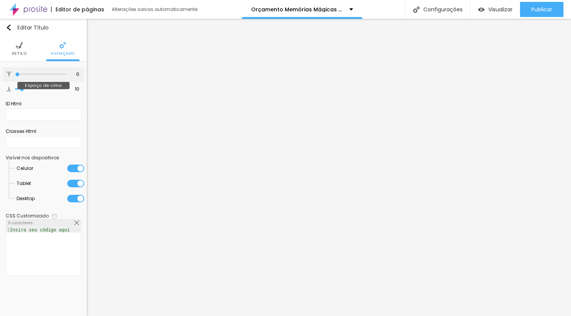
drag, startPoint x: 20, startPoint y: 73, endPoint x: 0, endPoint y: 72, distance: 20.4
click at [15, 72] on input "range" at bounding box center [40, 74] width 51 height 4
drag, startPoint x: 20, startPoint y: 89, endPoint x: 0, endPoint y: 85, distance: 20.7
click at [15, 87] on input "range" at bounding box center [40, 89] width 51 height 4
click at [15, 48] on li "Estilo" at bounding box center [19, 48] width 15 height 25
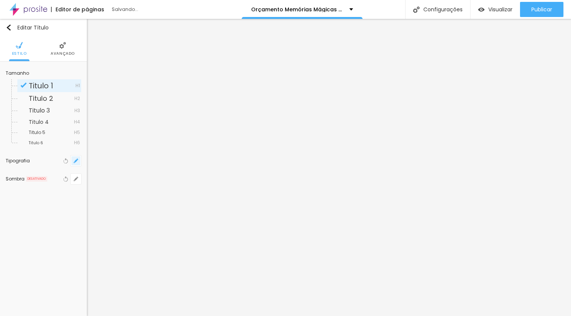
click at [79, 163] on button "button" at bounding box center [76, 161] width 11 height 11
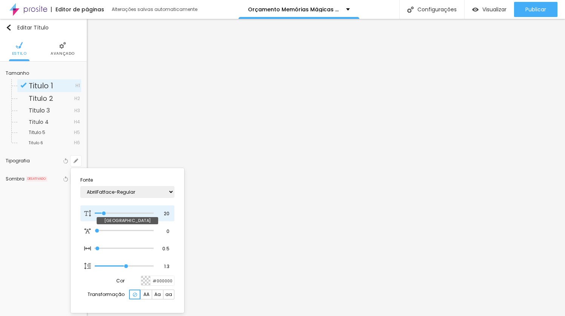
click at [105, 211] on input "range" at bounding box center [124, 213] width 59 height 4
click at [380, 174] on div at bounding box center [282, 158] width 565 height 316
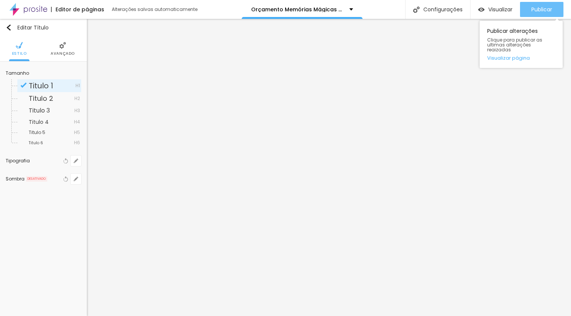
click at [535, 11] on span "Publicar" at bounding box center [541, 9] width 21 height 6
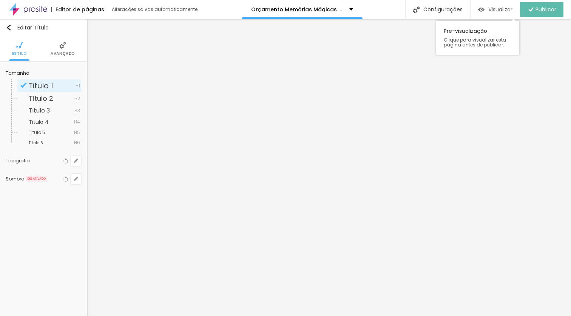
click at [488, 8] on span "Visualizar" at bounding box center [500, 9] width 24 height 6
click at [75, 163] on button "button" at bounding box center [76, 161] width 11 height 11
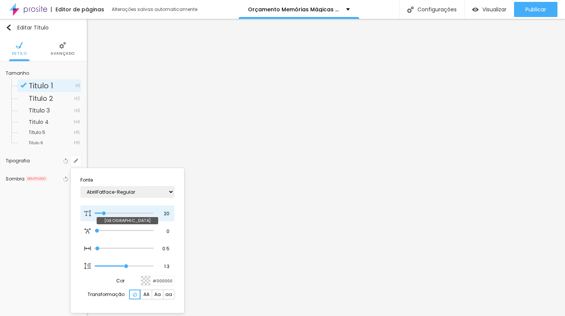
click at [104, 214] on input "range" at bounding box center [124, 213] width 59 height 4
click at [459, 183] on div at bounding box center [282, 158] width 565 height 316
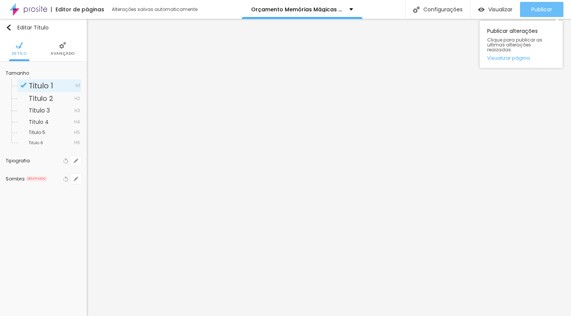
click at [543, 8] on span "Publicar" at bounding box center [541, 9] width 21 height 6
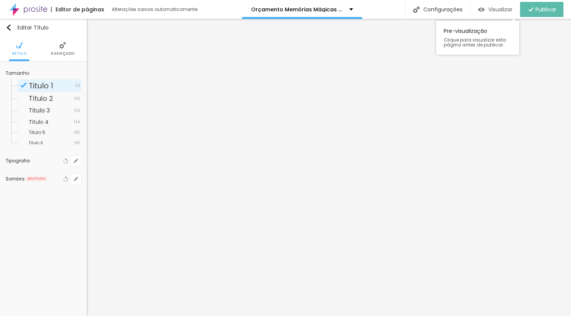
click at [502, 10] on span "Visualizar" at bounding box center [500, 9] width 24 height 6
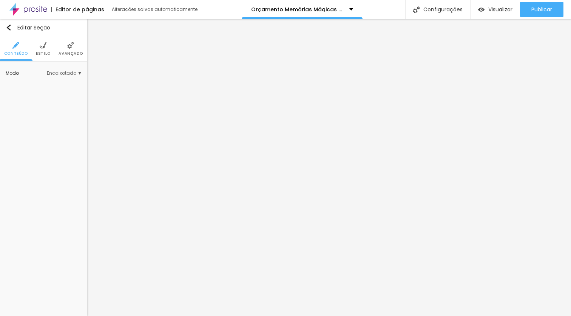
click at [77, 48] on li "Avançado" at bounding box center [71, 48] width 24 height 25
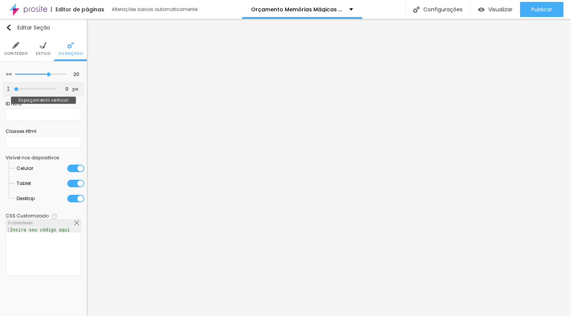
drag, startPoint x: 7, startPoint y: 88, endPoint x: 0, endPoint y: 88, distance: 7.2
click at [14, 88] on input "range" at bounding box center [35, 89] width 42 height 4
drag, startPoint x: 11, startPoint y: 75, endPoint x: 6, endPoint y: 75, distance: 5.3
click at [15, 75] on input "range" at bounding box center [40, 74] width 51 height 4
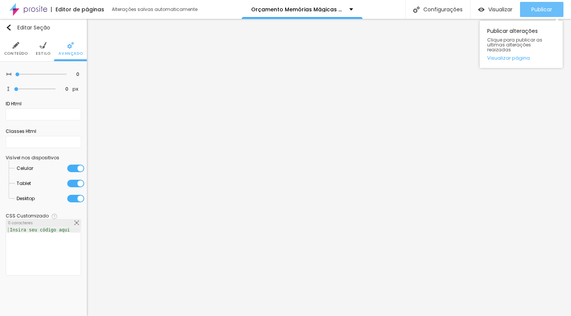
click at [544, 7] on span "Publicar" at bounding box center [541, 9] width 21 height 6
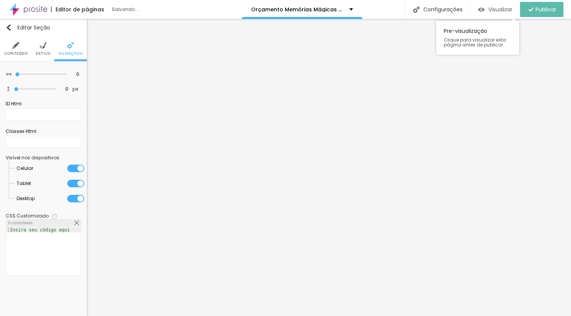
click at [502, 8] on span "Visualizar" at bounding box center [500, 9] width 24 height 6
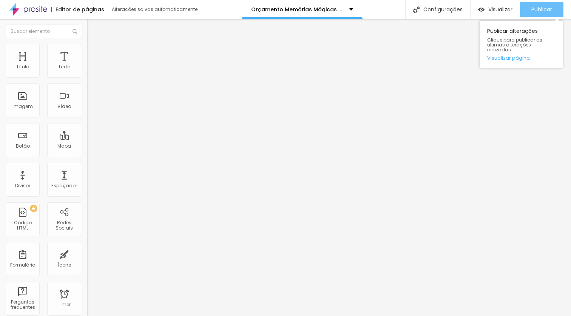
click at [535, 12] on span "Publicar" at bounding box center [541, 9] width 21 height 6
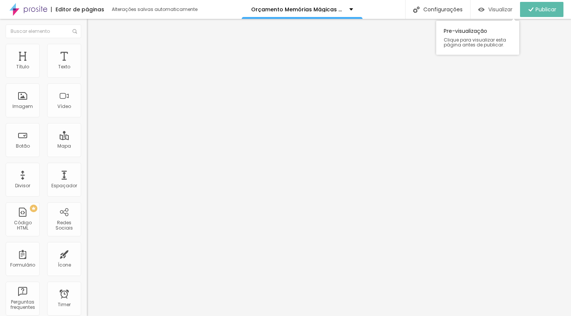
click at [494, 9] on span "Visualizar" at bounding box center [500, 9] width 24 height 6
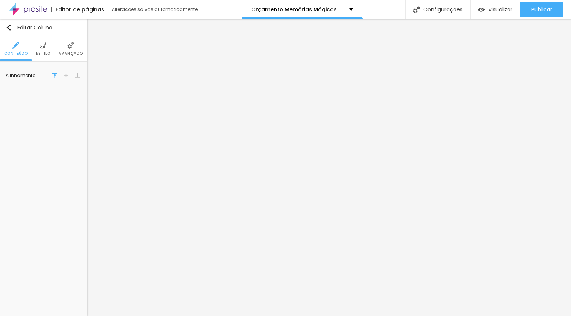
click at [66, 53] on span "Avançado" at bounding box center [71, 54] width 24 height 4
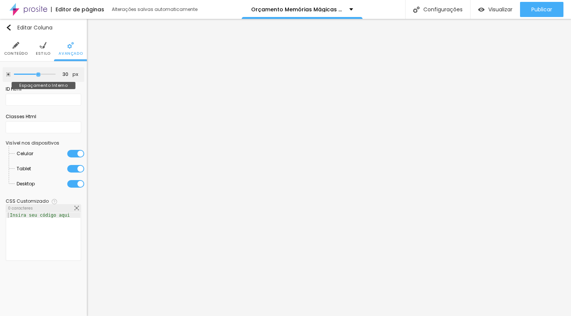
drag, startPoint x: 31, startPoint y: 73, endPoint x: 37, endPoint y: 76, distance: 6.9
click at [37, 76] on input "range" at bounding box center [35, 74] width 42 height 4
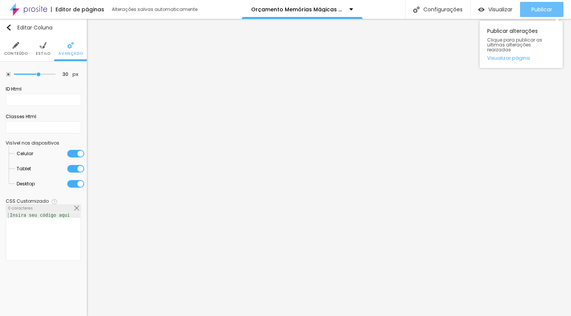
click at [542, 9] on span "Publicar" at bounding box center [541, 9] width 21 height 6
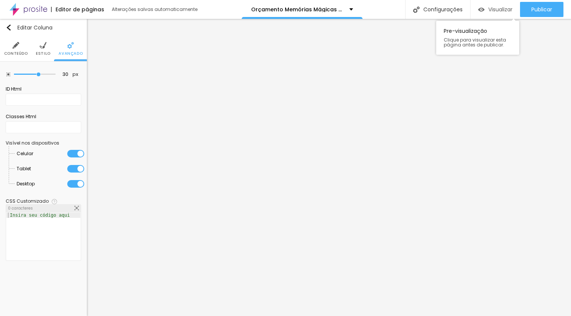
click at [500, 8] on span "Visualizar" at bounding box center [500, 9] width 24 height 6
click at [39, 9] on img at bounding box center [28, 9] width 38 height 19
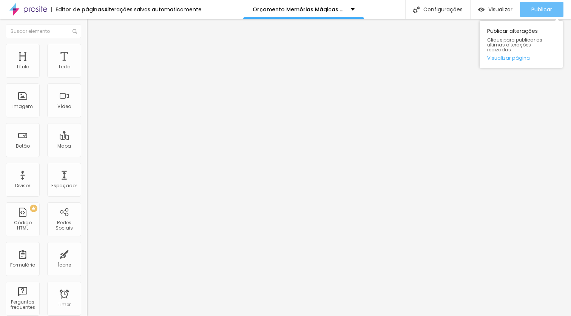
click at [533, 7] on span "Publicar" at bounding box center [541, 9] width 21 height 6
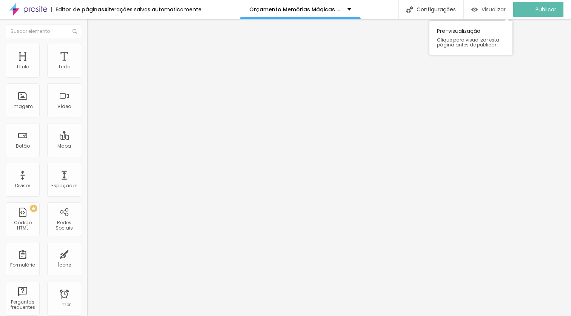
click at [494, 9] on span "Visualizar" at bounding box center [493, 9] width 24 height 6
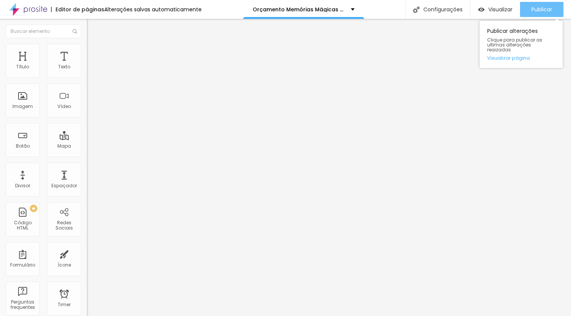
click at [529, 11] on button "Publicar" at bounding box center [541, 9] width 43 height 15
click at [554, 9] on button "Publicar" at bounding box center [541, 9] width 43 height 15
click at [551, 9] on span "Publicar" at bounding box center [541, 9] width 21 height 6
click at [553, 6] on button "Publicar" at bounding box center [541, 9] width 43 height 15
click at [540, 9] on span "Publicar" at bounding box center [541, 9] width 21 height 6
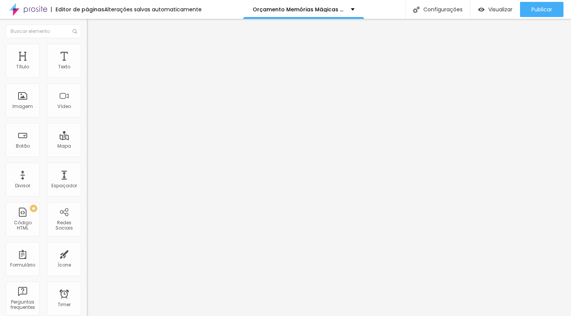
click at [87, 72] on button "button" at bounding box center [92, 69] width 11 height 8
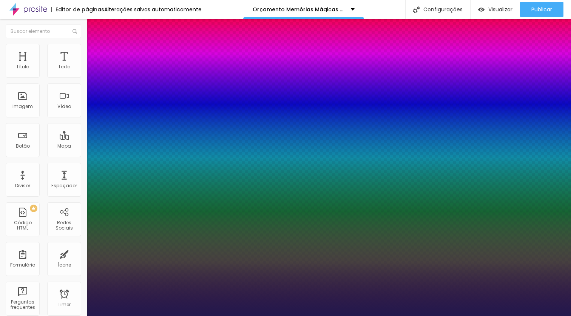
type input "1"
type input "19"
type input "1"
type input "16"
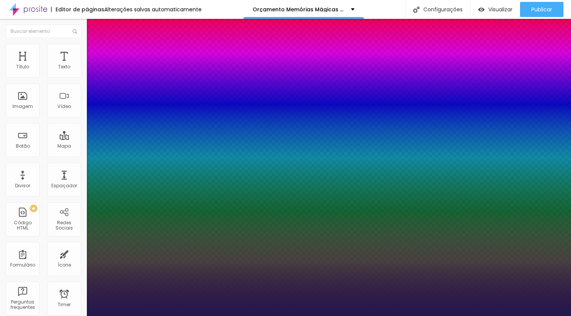
type input "16"
type input "1"
type input "15"
type input "1"
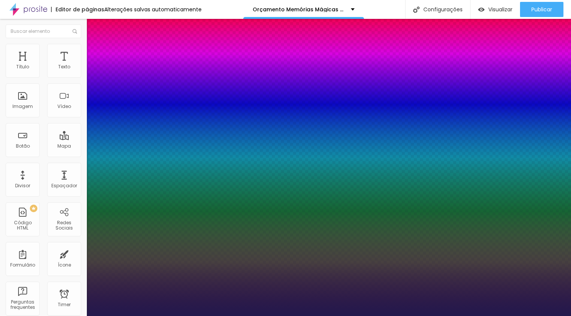
type input "14"
type input "1"
type input "13"
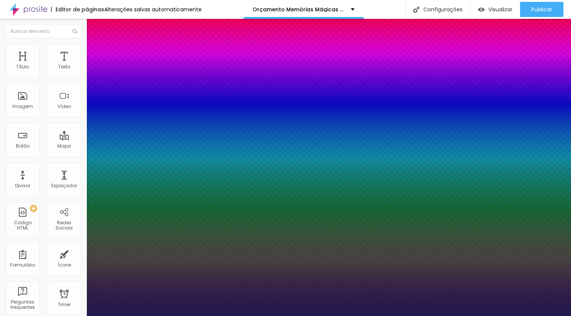
type input "1"
type input "14"
type input "1"
type input "15"
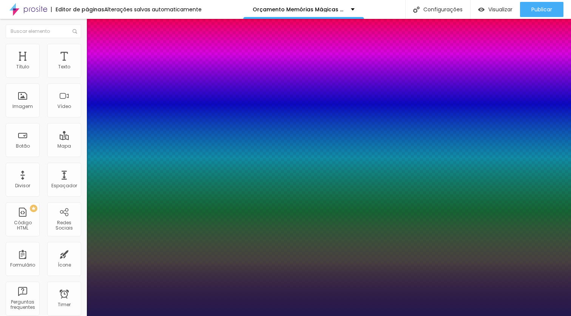
type input "15"
type input "1"
type input "16"
type input "1"
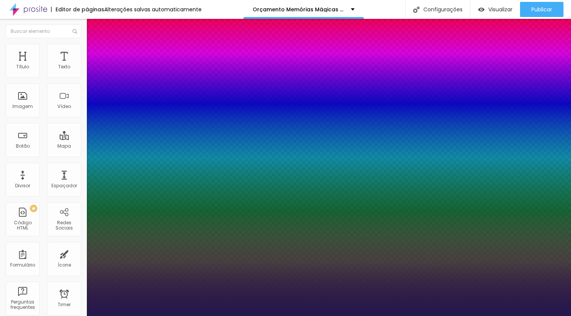
type input "17"
type input "1"
type input "18"
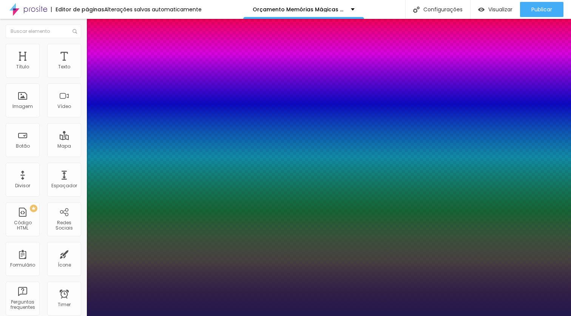
type input "1"
type input "19"
type input "1"
type input "20"
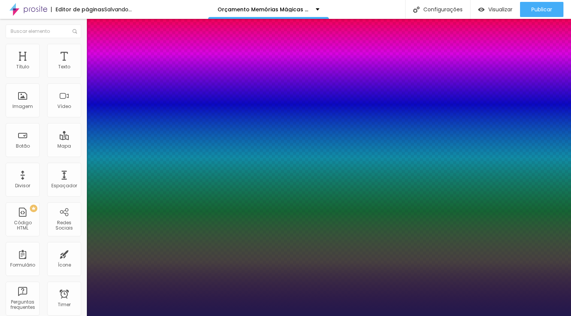
type input "20"
type input "1"
click at [344, 316] on div at bounding box center [285, 316] width 571 height 0
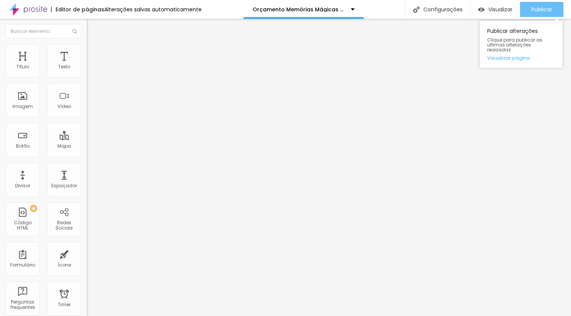
click at [539, 7] on span "Publicar" at bounding box center [541, 9] width 21 height 6
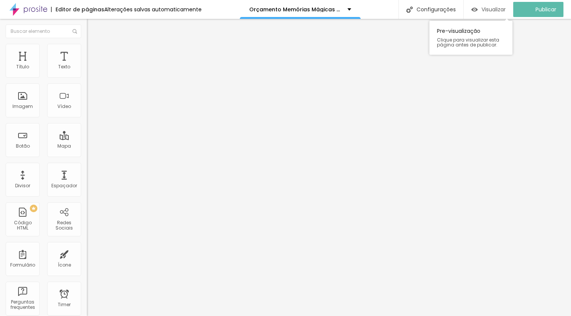
click at [505, 9] on span "Visualizar" at bounding box center [493, 9] width 24 height 6
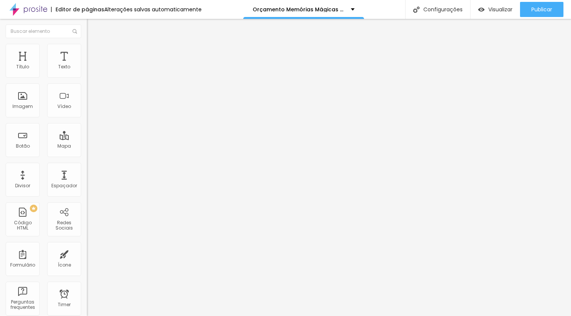
click at [94, 51] on span "Avançado" at bounding box center [106, 49] width 25 height 6
type input "6"
type input "0"
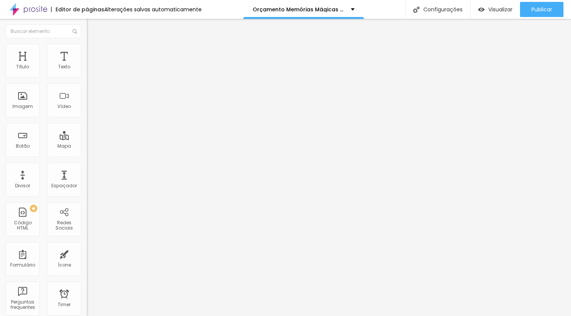
drag, startPoint x: 15, startPoint y: 75, endPoint x: 0, endPoint y: 77, distance: 15.2
type input "0"
click at [87, 139] on input "range" at bounding box center [111, 142] width 49 height 6
type input "0"
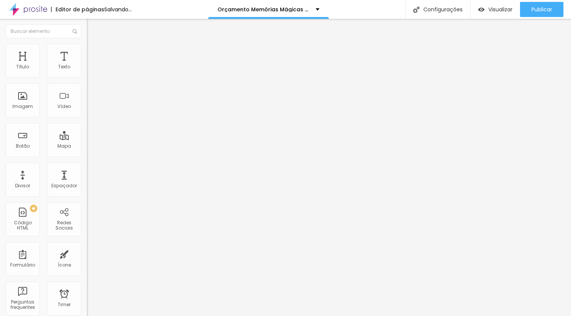
drag, startPoint x: 20, startPoint y: 89, endPoint x: 0, endPoint y: 89, distance: 20.0
type input "0"
click at [87, 246] on input "range" at bounding box center [111, 249] width 49 height 6
click at [87, 43] on img at bounding box center [90, 39] width 7 height 7
type input "39"
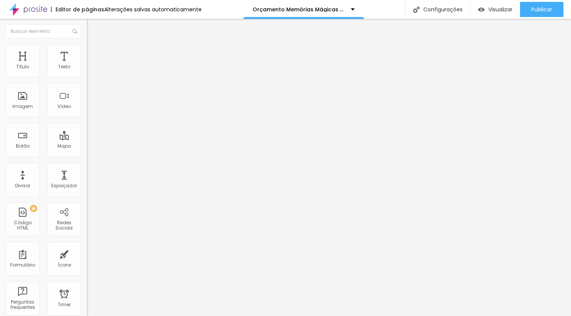
type input "39"
type input "37"
type input "35"
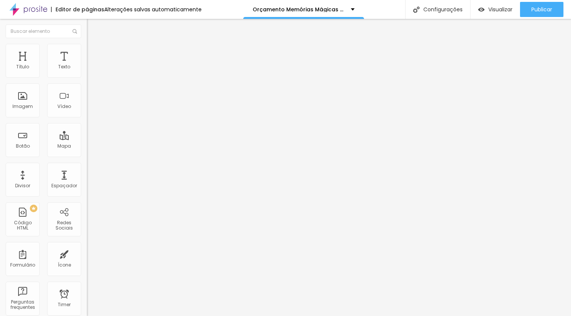
type input "31"
type input "30"
type input "29"
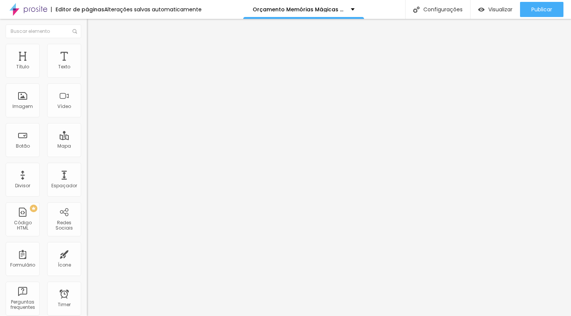
type input "29"
type input "28"
type input "27"
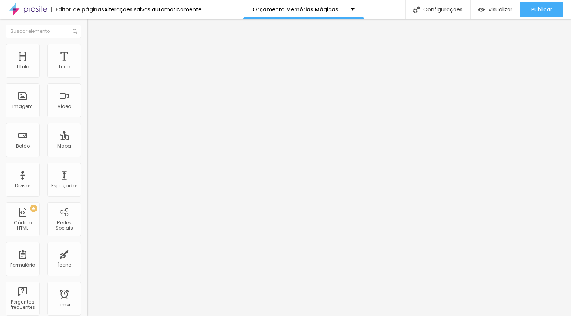
type input "26"
type input "25"
type input "24"
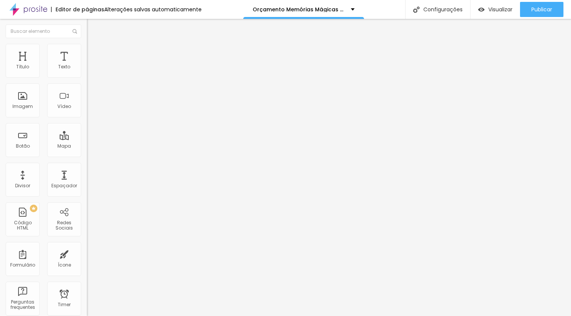
type input "24"
type input "23"
type input "22"
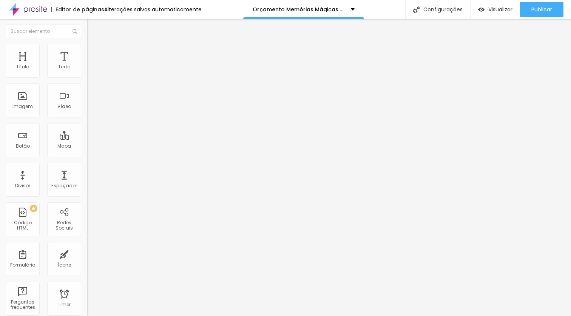
type input "21"
type input "20"
type input "19"
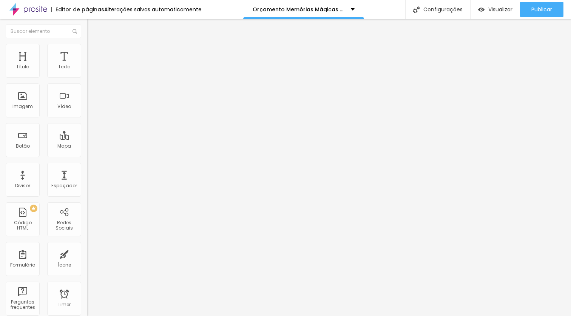
type input "19"
type input "18"
type input "19"
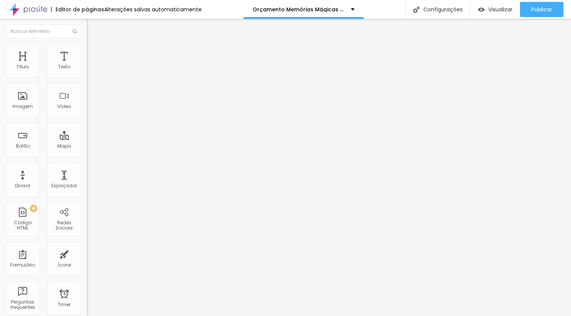
type input "20"
type input "19"
type input "18"
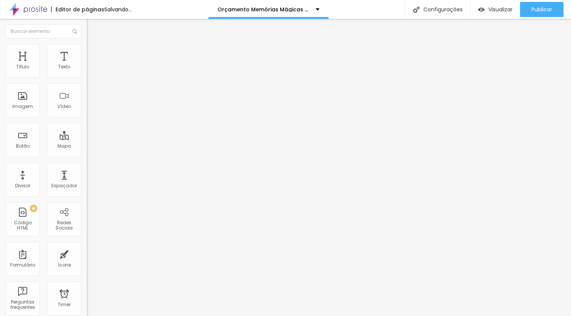
type input "18"
type input "17"
type input "16"
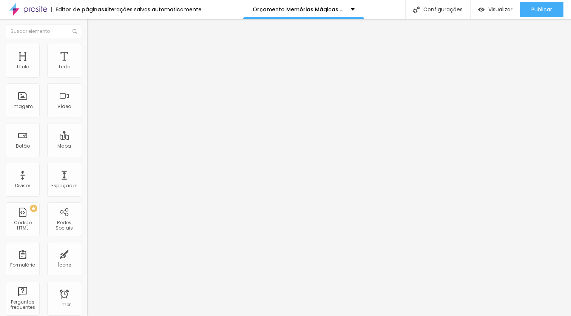
type input "17"
type input "16"
type input "15"
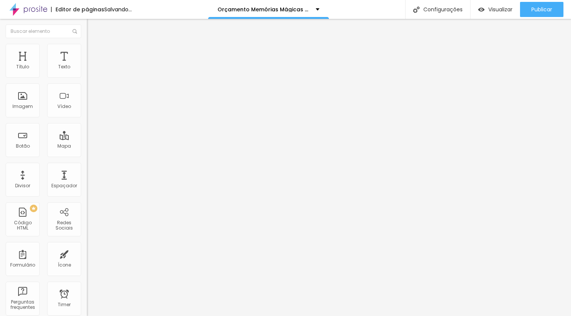
type input "15"
drag, startPoint x: 31, startPoint y: 158, endPoint x: 18, endPoint y: 158, distance: 12.5
click at [87, 180] on input "range" at bounding box center [111, 183] width 49 height 6
type input "14"
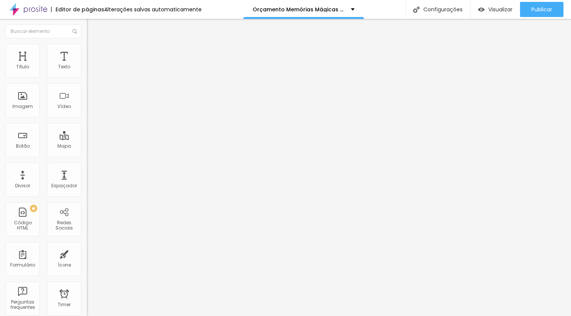
type input "15"
type input "16"
type input "17"
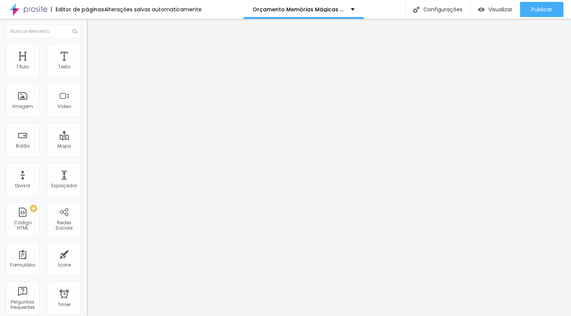
type input "17"
type input "18"
type input "19"
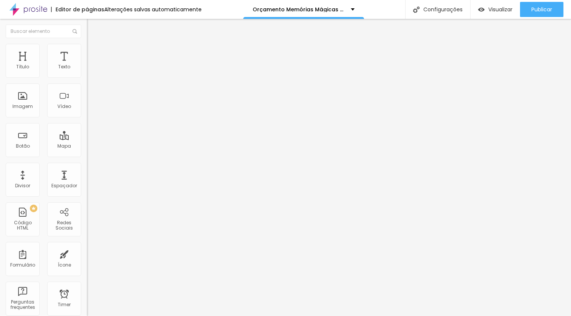
type input "20"
drag, startPoint x: 17, startPoint y: 157, endPoint x: 21, endPoint y: 156, distance: 3.9
type input "20"
click at [87, 180] on input "range" at bounding box center [111, 183] width 49 height 6
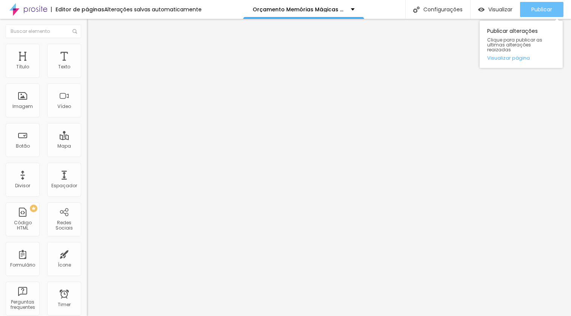
click at [536, 9] on span "Publicar" at bounding box center [541, 9] width 21 height 6
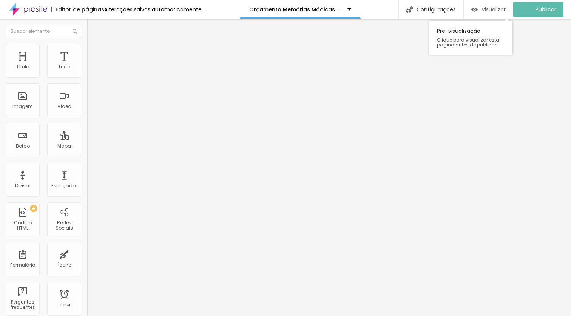
click at [494, 11] on span "Visualizar" at bounding box center [493, 9] width 24 height 6
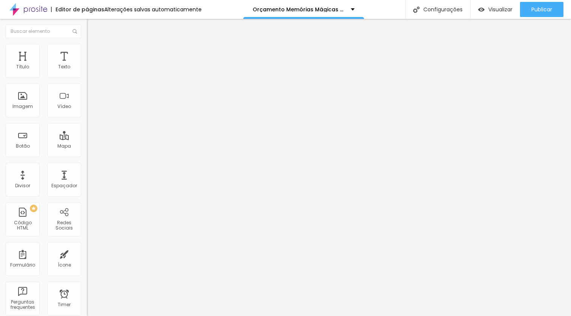
type input "19"
type input "18"
type input "11"
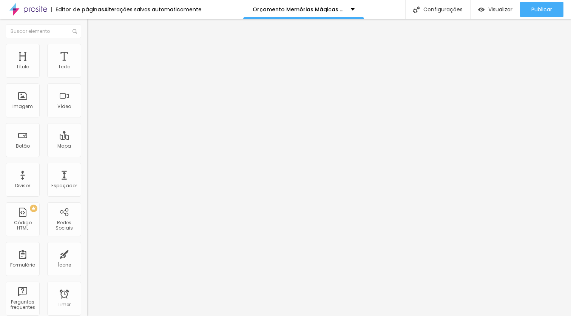
type input "11"
type input "8"
type input "9"
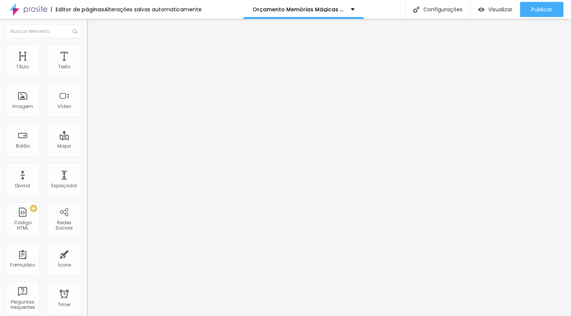
type input "10"
type input "11"
type input "12"
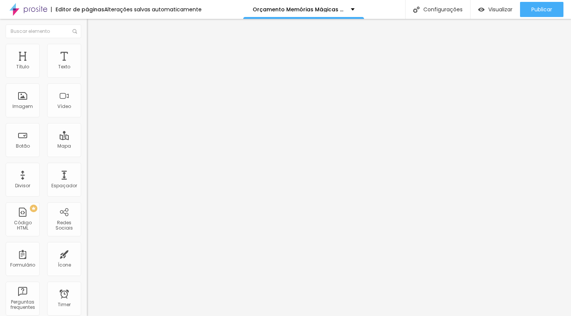
type input "12"
type input "13"
type input "14"
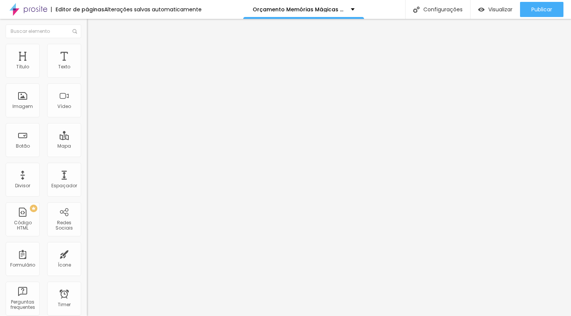
type input "15"
type input "14"
type input "15"
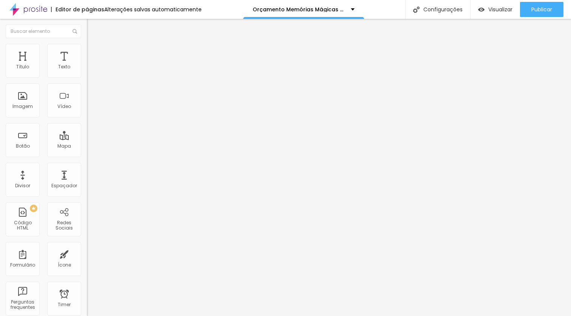
type input "15"
type input "16"
type input "17"
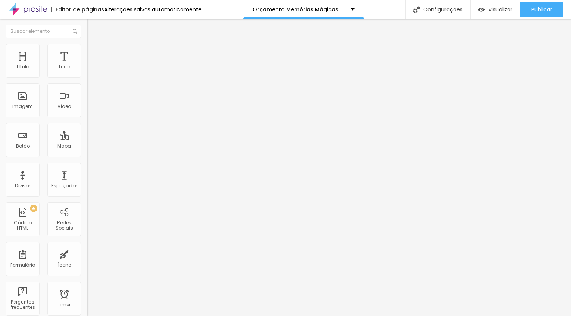
type input "18"
type input "19"
type input "20"
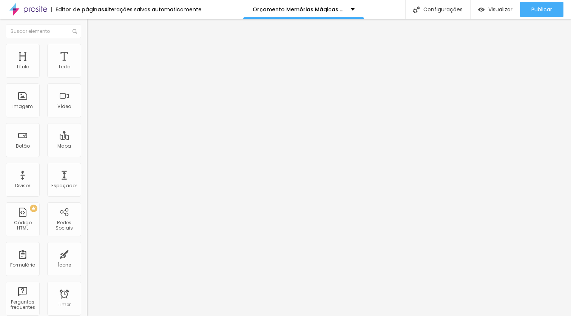
type input "20"
click at [87, 139] on input "range" at bounding box center [111, 142] width 49 height 6
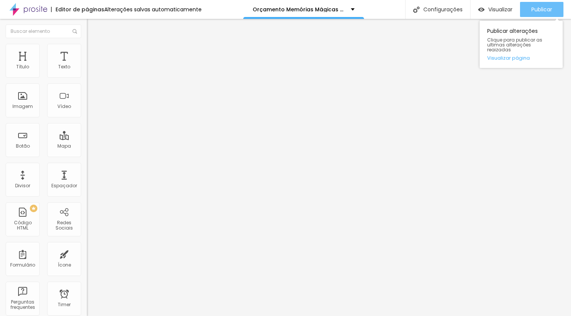
click at [552, 12] on button "Publicar" at bounding box center [541, 9] width 43 height 15
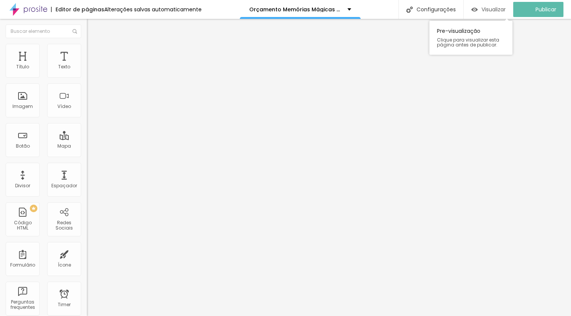
click at [501, 8] on span "Visualizar" at bounding box center [493, 9] width 24 height 6
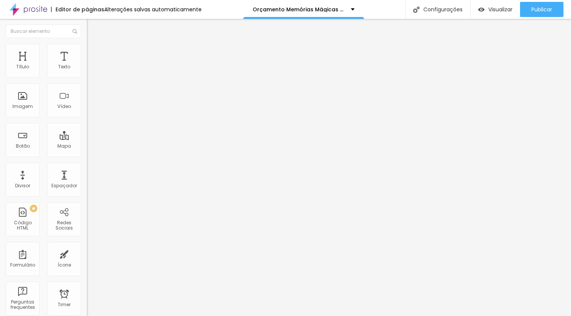
click at [90, 70] on icon "button" at bounding box center [92, 68] width 5 height 5
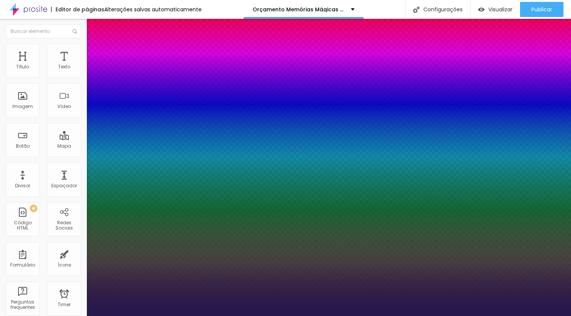
type input "1"
type input "18"
type input "1"
type input "17"
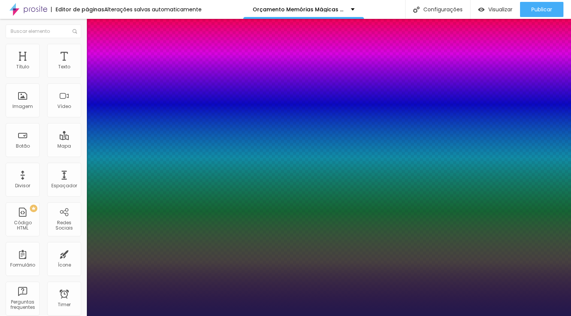
type input "17"
type input "1"
type input "16"
type input "1"
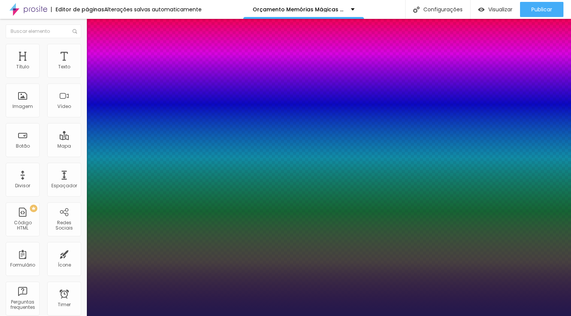
type input "15"
type input "1"
type input "14"
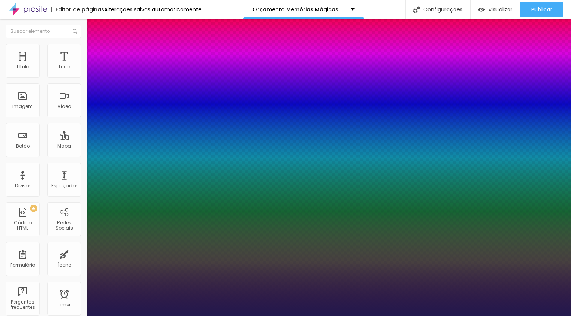
type input "1"
type input "15"
type input "1"
type input "15"
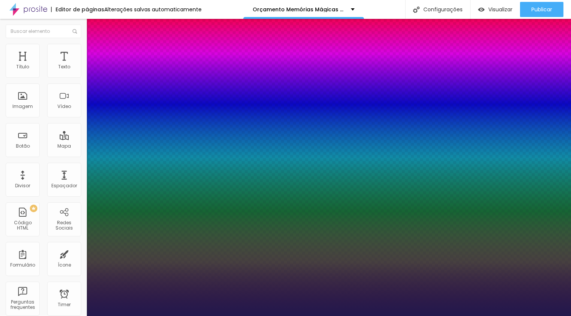
type input "1"
click at [280, 316] on div at bounding box center [285, 316] width 571 height 0
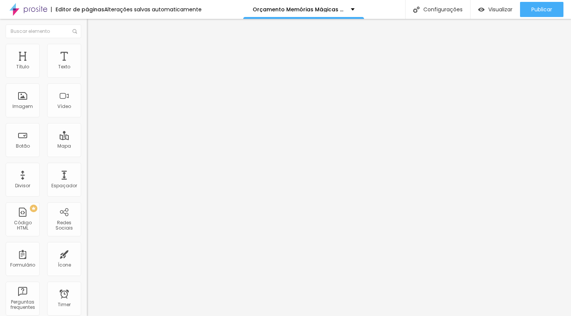
type input "19"
type input "18"
type input "17"
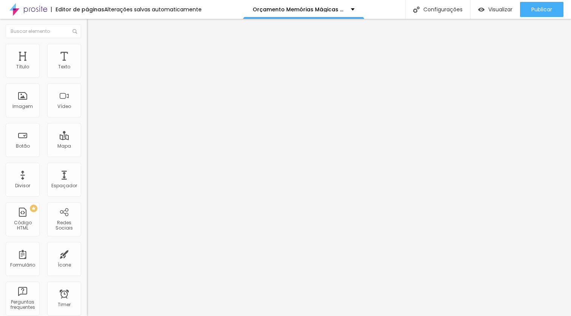
type input "17"
type input "16"
type input "15"
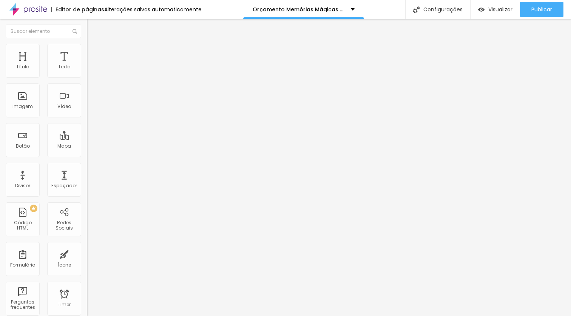
drag, startPoint x: 40, startPoint y: 74, endPoint x: 32, endPoint y: 74, distance: 8.7
type input "15"
click at [87, 139] on input "range" at bounding box center [111, 142] width 49 height 6
type input "19"
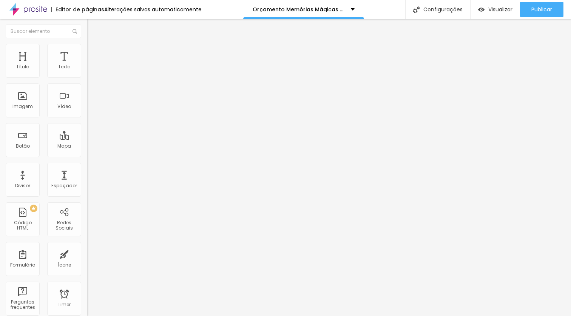
type input "18"
type input "17"
type input "16"
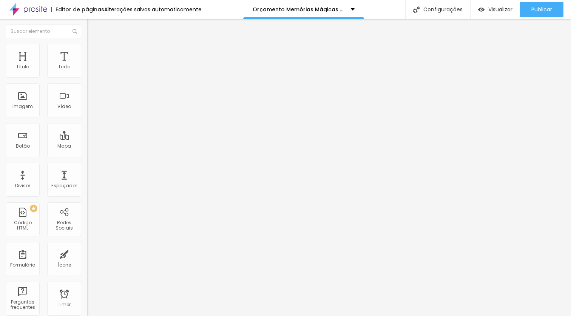
type input "16"
type input "15"
drag, startPoint x: 40, startPoint y: 73, endPoint x: 32, endPoint y: 73, distance: 7.9
type input "15"
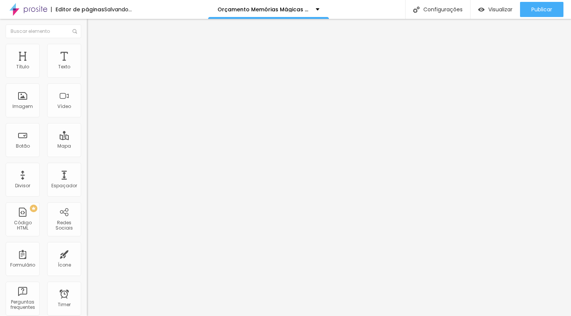
click at [87, 139] on input "range" at bounding box center [111, 142] width 49 height 6
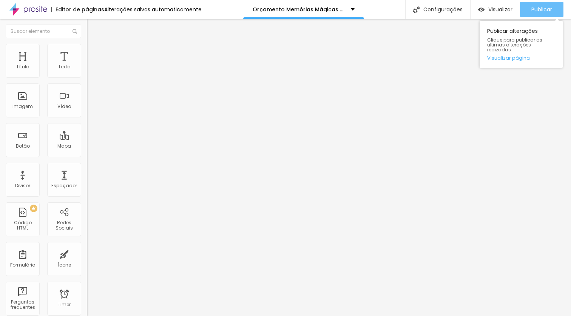
click at [544, 7] on span "Publicar" at bounding box center [541, 9] width 21 height 6
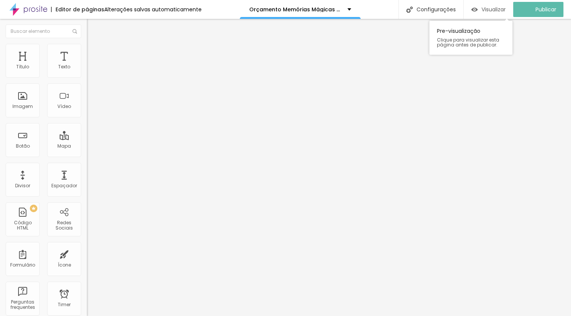
click at [499, 9] on span "Visualizar" at bounding box center [493, 9] width 24 height 6
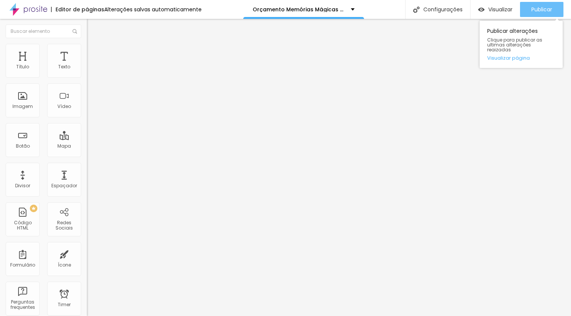
click at [537, 8] on span "Publicar" at bounding box center [541, 9] width 21 height 6
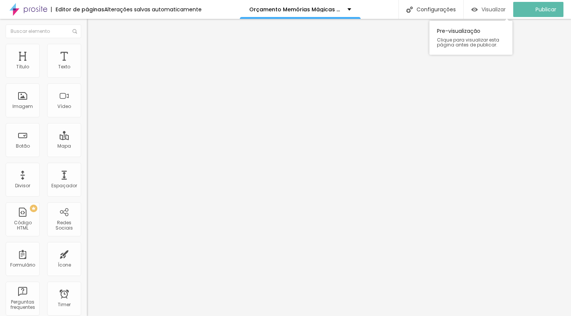
click at [493, 9] on span "Visualizar" at bounding box center [493, 9] width 24 height 6
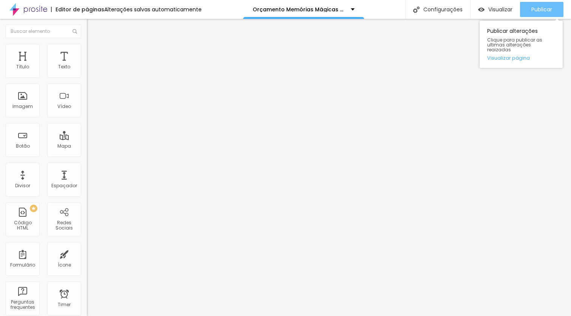
click at [547, 8] on span "Publicar" at bounding box center [541, 9] width 21 height 6
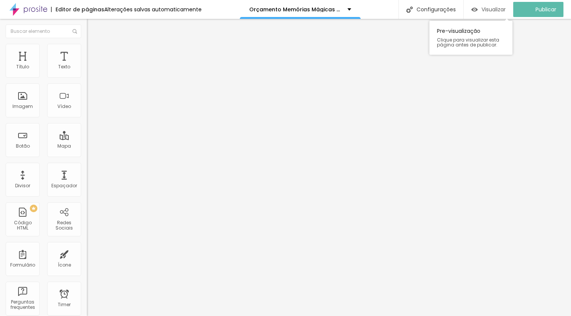
click at [494, 7] on span "Visualizar" at bounding box center [493, 9] width 24 height 6
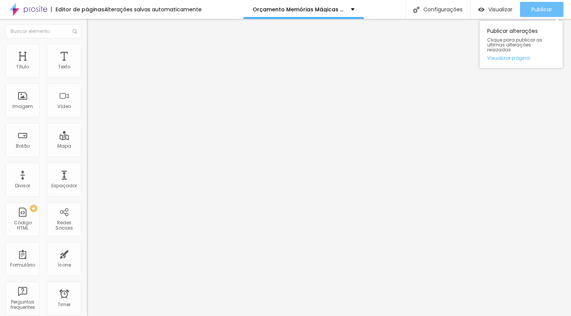
click at [535, 12] on span "Publicar" at bounding box center [541, 9] width 21 height 6
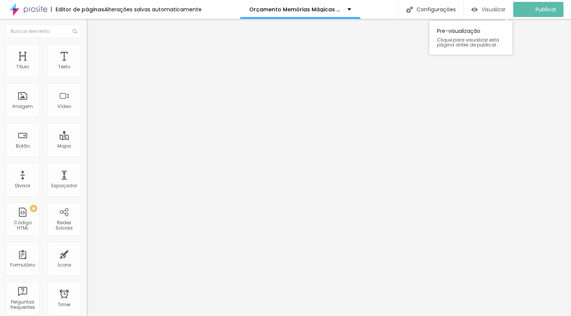
click at [495, 9] on span "Visualizar" at bounding box center [493, 9] width 24 height 6
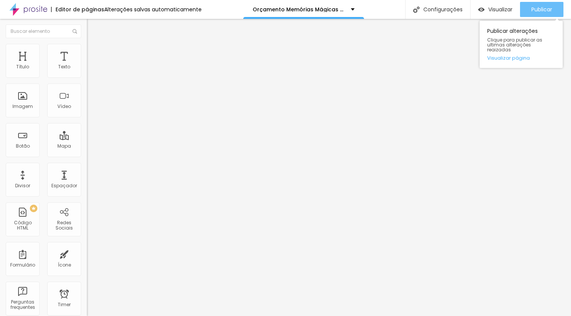
click at [536, 10] on span "Publicar" at bounding box center [541, 9] width 21 height 6
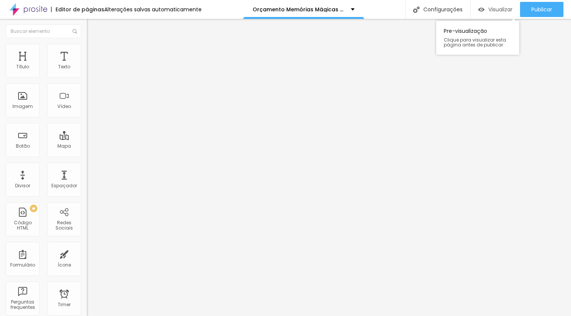
click at [493, 7] on span "Visualizar" at bounding box center [500, 9] width 24 height 6
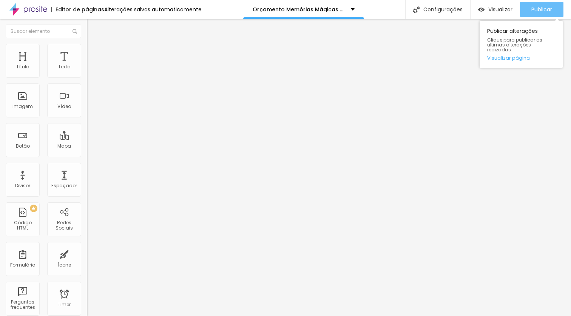
click at [541, 11] on span "Publicar" at bounding box center [541, 9] width 21 height 6
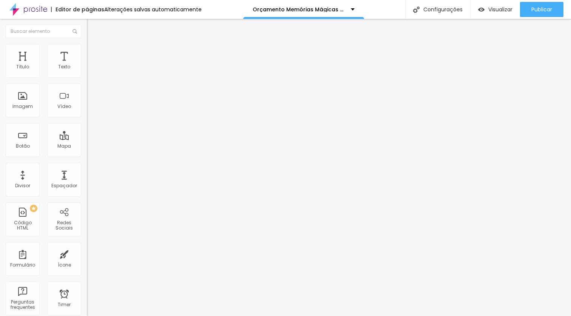
click at [87, 72] on button "button" at bounding box center [92, 69] width 11 height 8
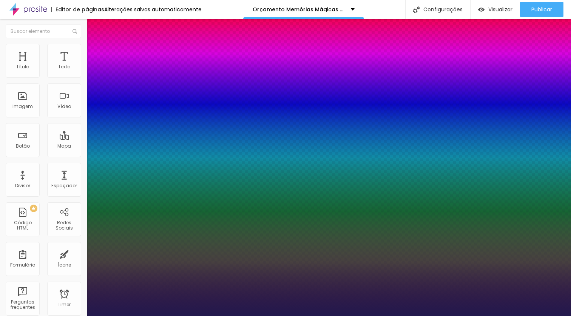
type input "1"
type input "11"
type input "1"
type input "8"
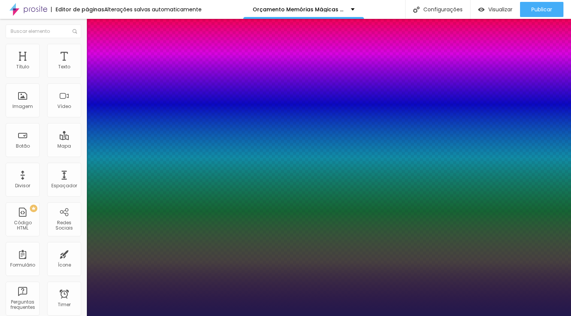
type input "8"
type input "1"
drag, startPoint x: 99, startPoint y: 129, endPoint x: 93, endPoint y: 128, distance: 6.4
type input "9"
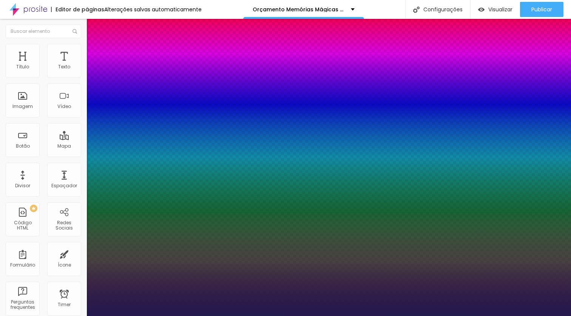
type input "9"
drag, startPoint x: 96, startPoint y: 128, endPoint x: 101, endPoint y: 128, distance: 5.7
click at [311, 316] on div at bounding box center [285, 316] width 571 height 0
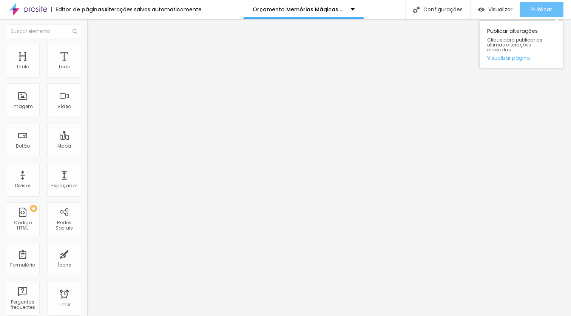
click at [538, 6] on span "Publicar" at bounding box center [541, 9] width 21 height 6
click at [531, 10] on span "Publicar" at bounding box center [541, 9] width 21 height 6
click at [539, 12] on span "Publicar" at bounding box center [541, 9] width 21 height 6
click at [543, 11] on span "Publicar" at bounding box center [541, 9] width 21 height 6
click at [545, 11] on span "Publicar" at bounding box center [541, 9] width 21 height 6
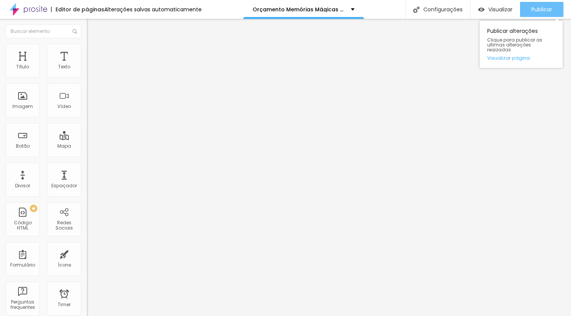
click at [534, 9] on span "Publicar" at bounding box center [541, 9] width 21 height 6
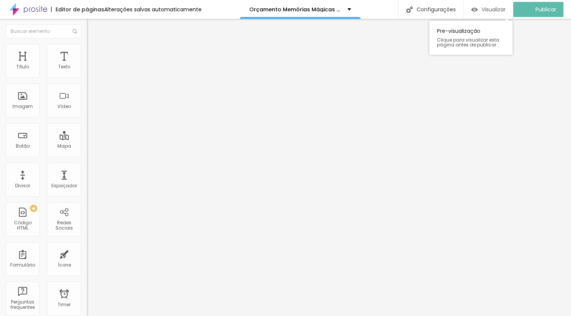
click at [492, 8] on span "Visualizar" at bounding box center [493, 9] width 24 height 6
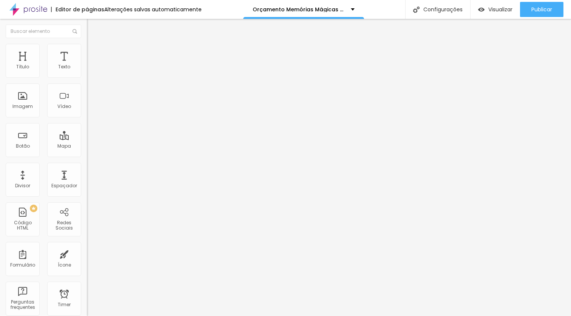
click at [94, 52] on span "Avançado" at bounding box center [106, 49] width 25 height 6
drag, startPoint x: 28, startPoint y: 74, endPoint x: 0, endPoint y: 71, distance: 28.4
click at [87, 139] on input "range" at bounding box center [111, 142] width 49 height 6
drag, startPoint x: 65, startPoint y: 87, endPoint x: 0, endPoint y: 86, distance: 64.9
click at [87, 246] on input "range" at bounding box center [111, 249] width 49 height 6
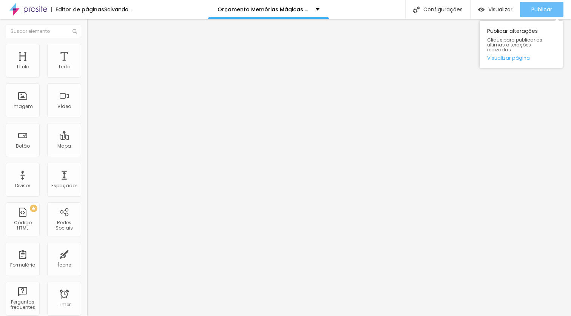
click at [535, 8] on span "Publicar" at bounding box center [541, 9] width 21 height 6
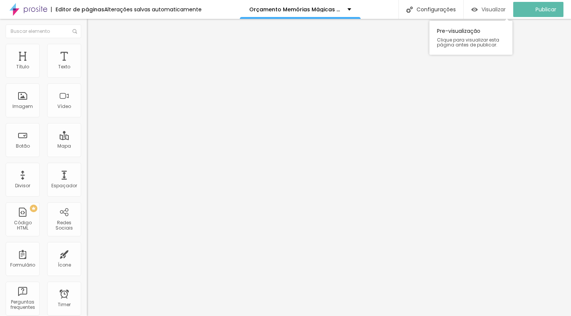
click at [497, 10] on span "Visualizar" at bounding box center [493, 9] width 24 height 6
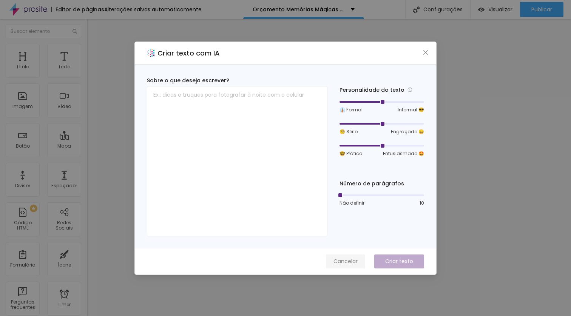
click at [345, 257] on span "Cancelar" at bounding box center [345, 261] width 24 height 8
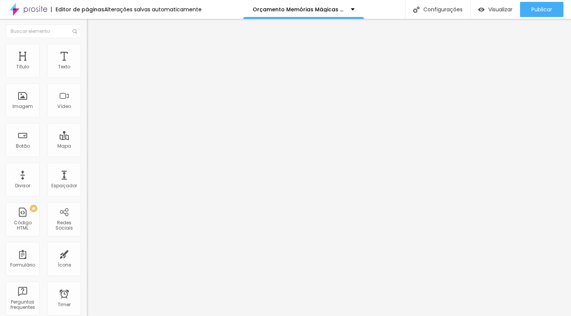
click at [91, 109] on icon "button" at bounding box center [92, 107] width 3 height 3
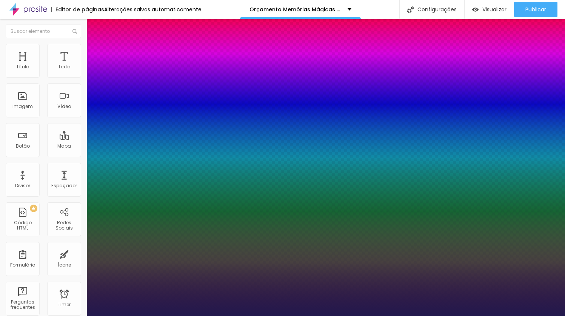
drag, startPoint x: 101, startPoint y: 213, endPoint x: 107, endPoint y: 212, distance: 6.6
click at [62, 316] on div at bounding box center [282, 316] width 565 height 0
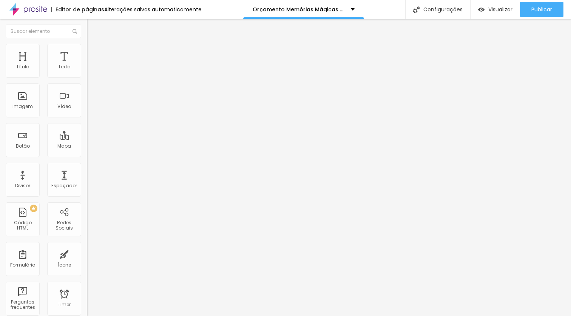
click at [87, 44] on img at bounding box center [90, 47] width 7 height 7
drag, startPoint x: 47, startPoint y: 75, endPoint x: 103, endPoint y: 80, distance: 56.0
click at [103, 139] on input "range" at bounding box center [111, 142] width 49 height 6
drag, startPoint x: 22, startPoint y: 88, endPoint x: 108, endPoint y: 94, distance: 86.7
click at [108, 246] on input "range" at bounding box center [111, 249] width 49 height 6
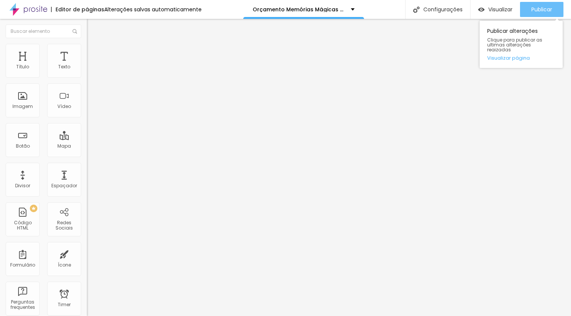
click at [540, 10] on span "Publicar" at bounding box center [541, 9] width 21 height 6
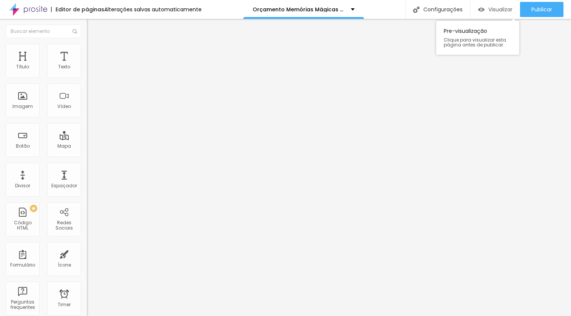
click at [506, 9] on span "Visualizar" at bounding box center [500, 9] width 24 height 6
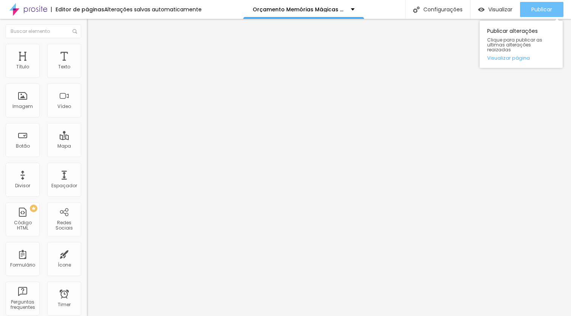
click at [538, 8] on span "Publicar" at bounding box center [541, 9] width 21 height 6
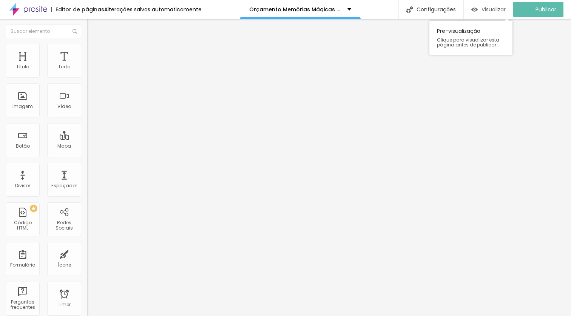
click at [494, 7] on span "Visualizar" at bounding box center [493, 9] width 24 height 6
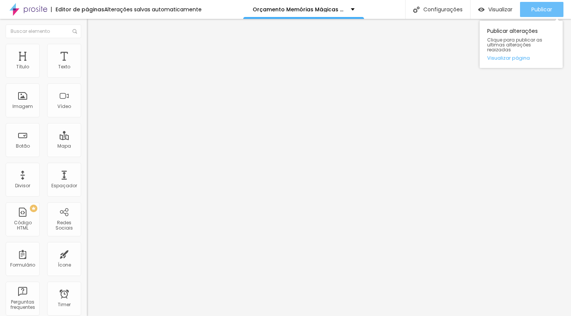
click at [538, 8] on span "Publicar" at bounding box center [541, 9] width 21 height 6
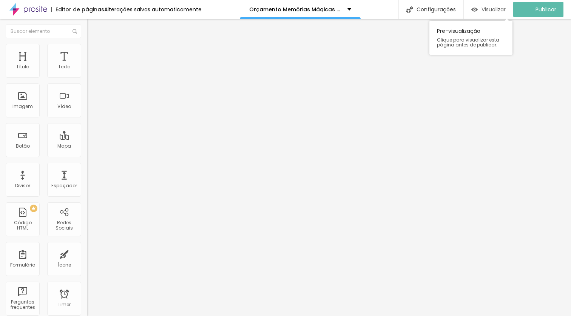
click at [491, 9] on span "Visualizar" at bounding box center [493, 9] width 24 height 6
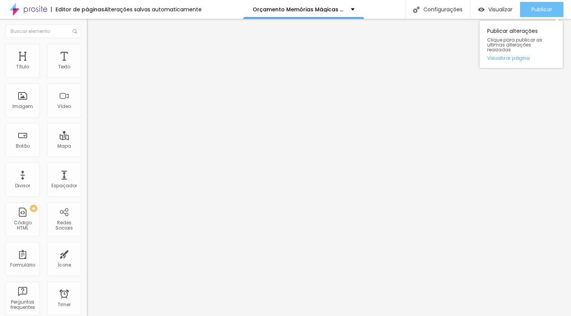
click at [552, 9] on button "Publicar" at bounding box center [541, 9] width 43 height 15
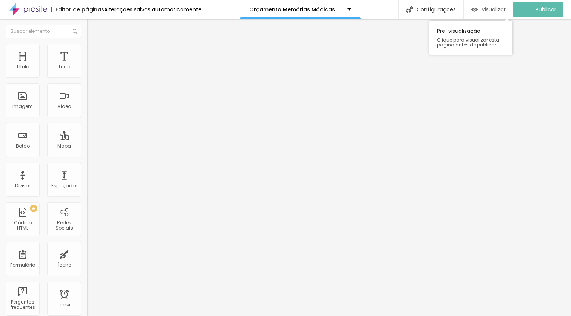
click at [501, 11] on span "Visualizar" at bounding box center [493, 9] width 24 height 6
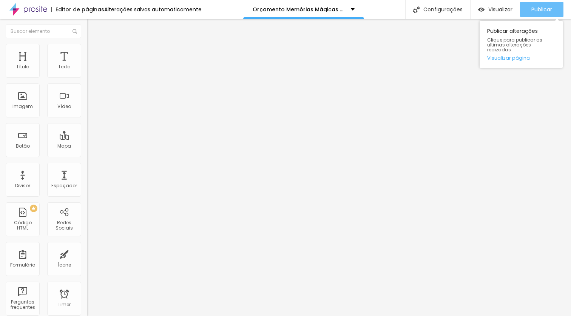
click at [544, 9] on span "Publicar" at bounding box center [541, 9] width 21 height 6
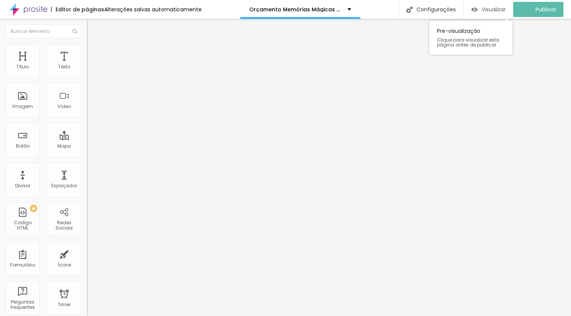
click at [495, 12] on span "Visualizar" at bounding box center [493, 9] width 24 height 6
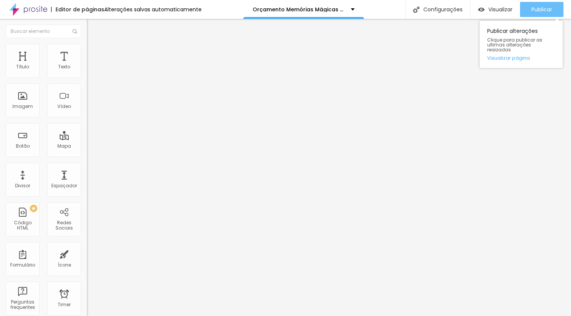
click at [542, 6] on span "Publicar" at bounding box center [541, 9] width 21 height 6
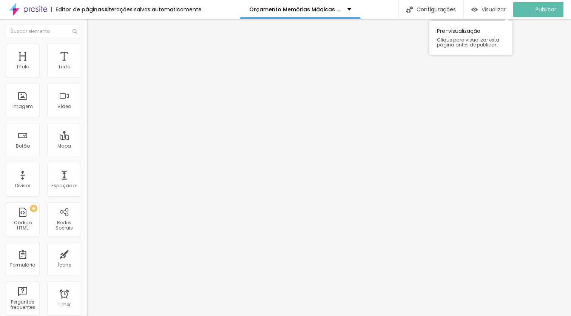
click at [483, 9] on div "Visualizar" at bounding box center [488, 9] width 34 height 6
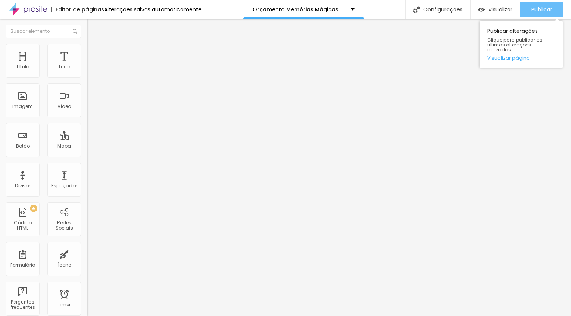
click at [537, 8] on span "Publicar" at bounding box center [541, 9] width 21 height 6
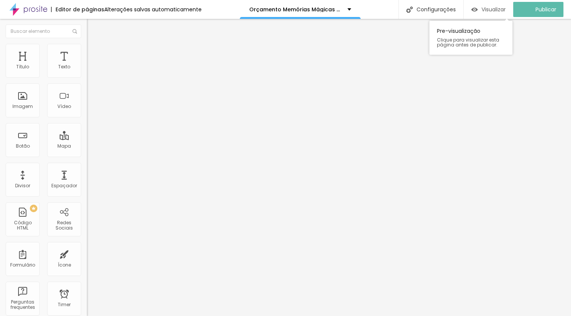
click at [496, 9] on span "Visualizar" at bounding box center [493, 9] width 24 height 6
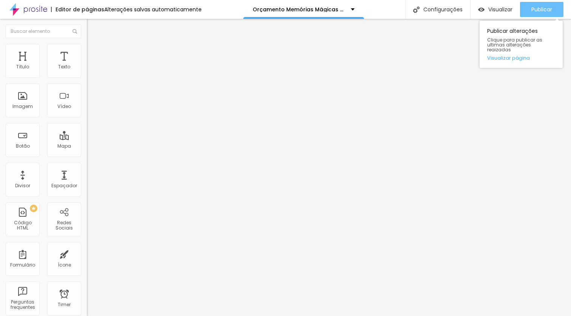
click at [543, 12] on span "Publicar" at bounding box center [541, 9] width 21 height 6
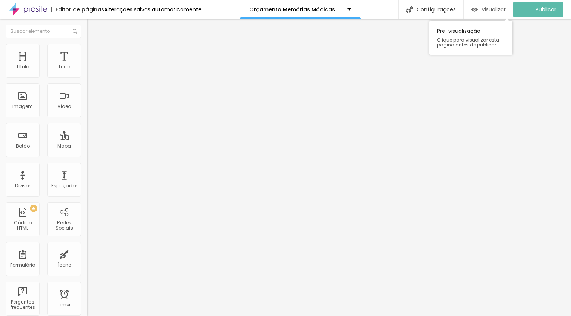
click at [493, 9] on span "Visualizar" at bounding box center [493, 9] width 24 height 6
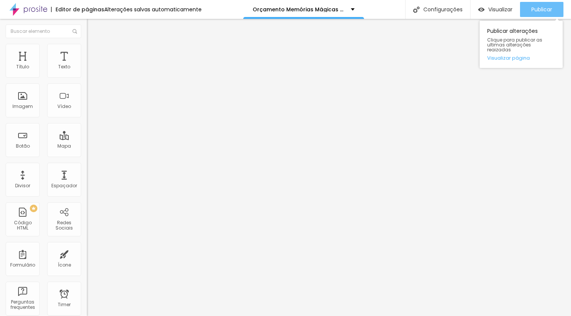
drag, startPoint x: 539, startPoint y: 10, endPoint x: 535, endPoint y: 8, distance: 4.7
click at [538, 9] on span "Publicar" at bounding box center [541, 9] width 21 height 6
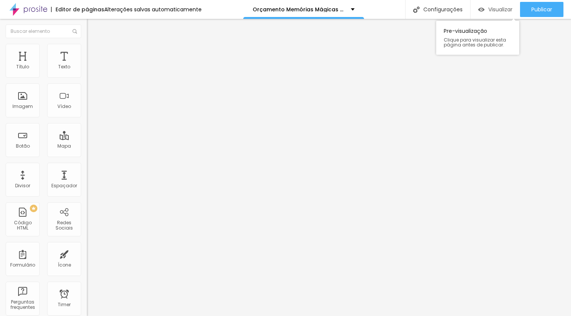
click at [501, 12] on div "Visualizar" at bounding box center [495, 9] width 34 height 15
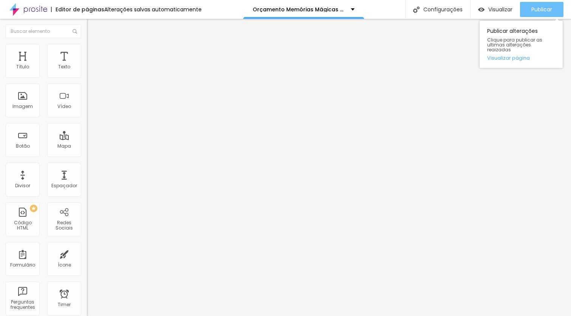
click at [548, 7] on span "Publicar" at bounding box center [541, 9] width 21 height 6
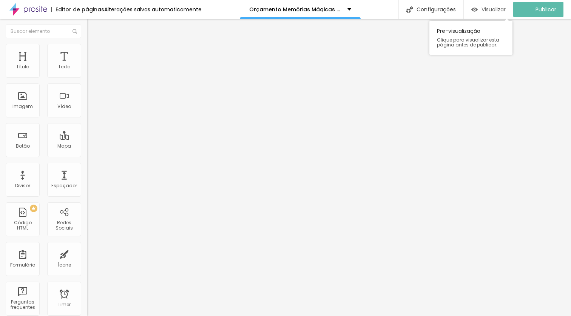
click at [502, 8] on span "Visualizar" at bounding box center [493, 9] width 24 height 6
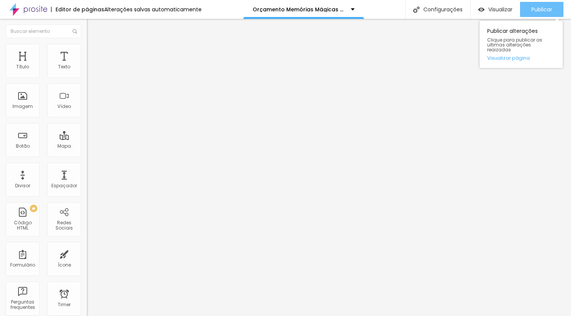
click at [540, 9] on span "Publicar" at bounding box center [541, 9] width 21 height 6
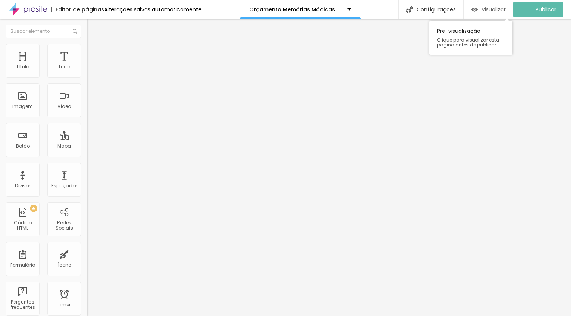
click at [487, 10] on span "Visualizar" at bounding box center [493, 9] width 24 height 6
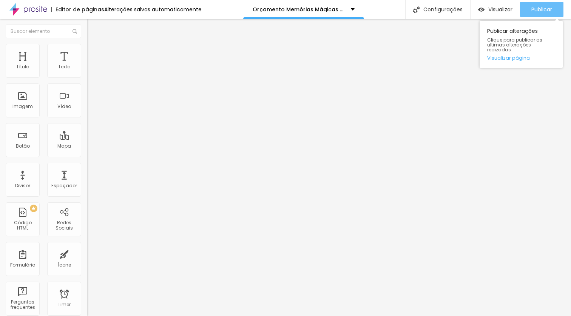
click at [546, 12] on span "Publicar" at bounding box center [541, 9] width 21 height 6
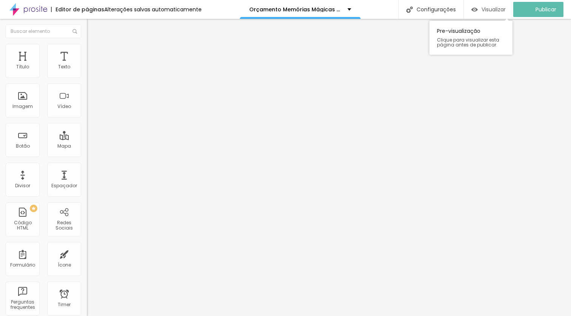
click at [488, 10] on span "Visualizar" at bounding box center [493, 9] width 24 height 6
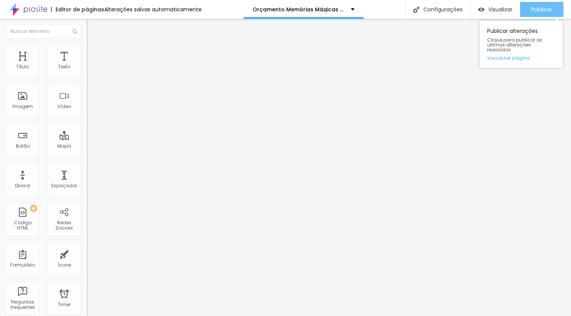
click at [536, 11] on span "Publicar" at bounding box center [541, 9] width 21 height 6
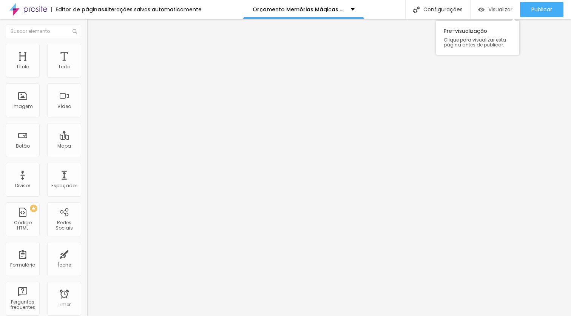
click at [488, 7] on span "Visualizar" at bounding box center [500, 9] width 24 height 6
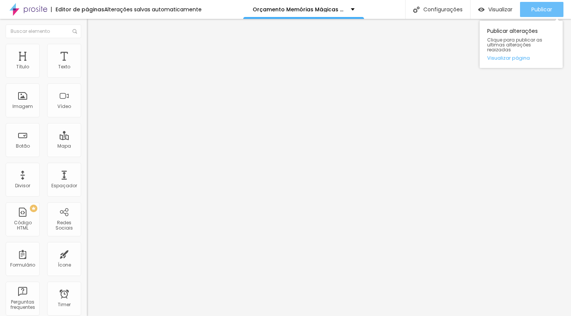
click at [539, 8] on span "Publicar" at bounding box center [541, 9] width 21 height 6
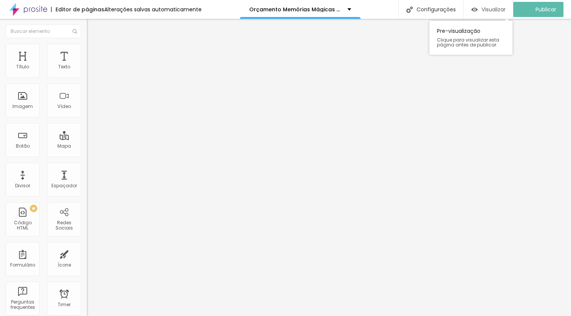
click at [502, 7] on span "Visualizar" at bounding box center [493, 9] width 24 height 6
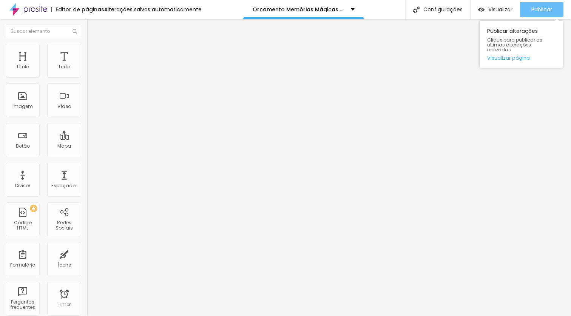
click at [538, 8] on span "Publicar" at bounding box center [541, 9] width 21 height 6
click at [543, 8] on span "Publicar" at bounding box center [541, 9] width 21 height 6
click at [533, 10] on span "Publicar" at bounding box center [541, 9] width 21 height 6
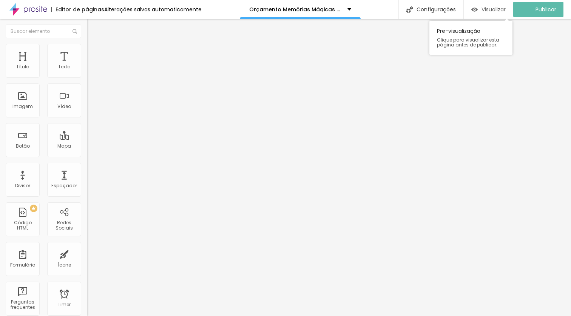
click at [488, 10] on span "Visualizar" at bounding box center [493, 9] width 24 height 6
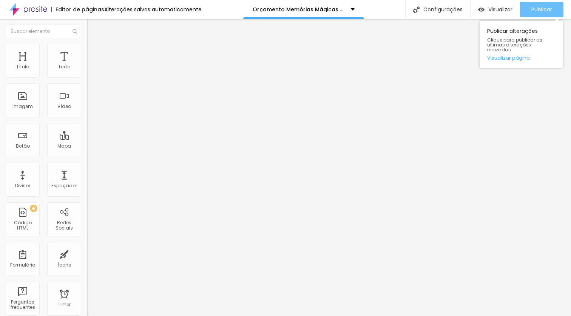
click at [550, 9] on span "Publicar" at bounding box center [541, 9] width 21 height 6
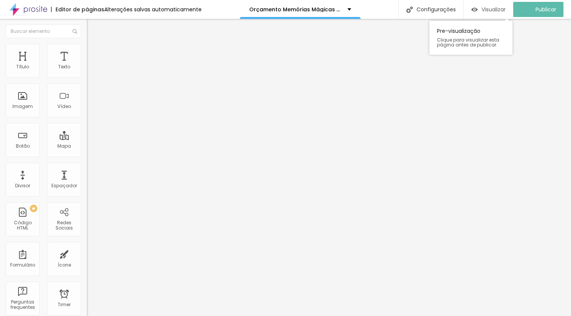
click at [478, 11] on img "button" at bounding box center [474, 9] width 6 height 6
